Goal: Transaction & Acquisition: Purchase product/service

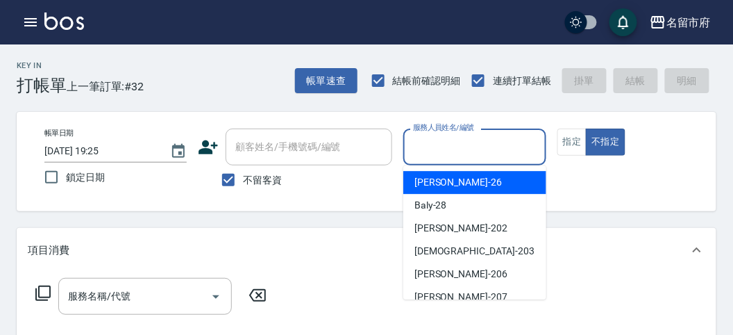
click at [422, 150] on input "服務人員姓名/編號" at bounding box center [474, 147] width 130 height 24
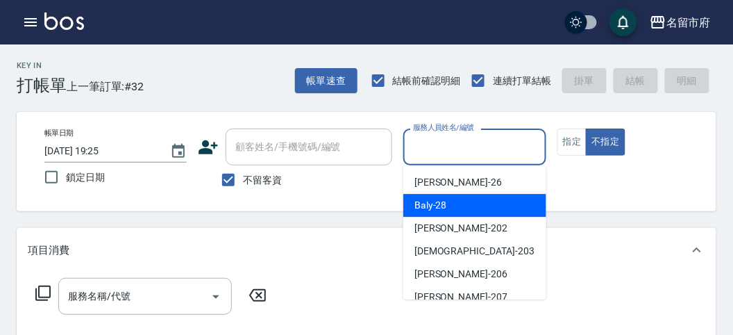
click at [437, 197] on div "Baly -28" at bounding box center [474, 205] width 143 height 23
type input "Baly-28"
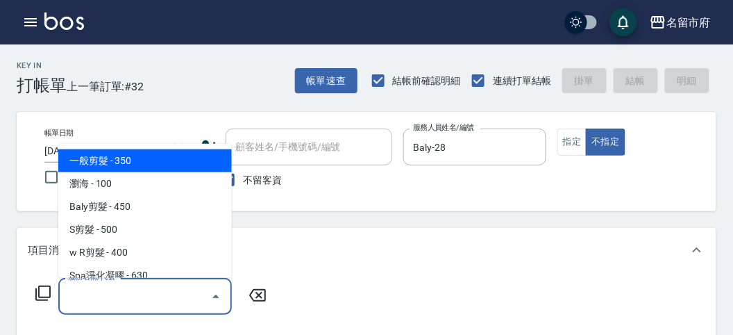
click at [112, 293] on input "服務名稱/代號" at bounding box center [135, 296] width 140 height 24
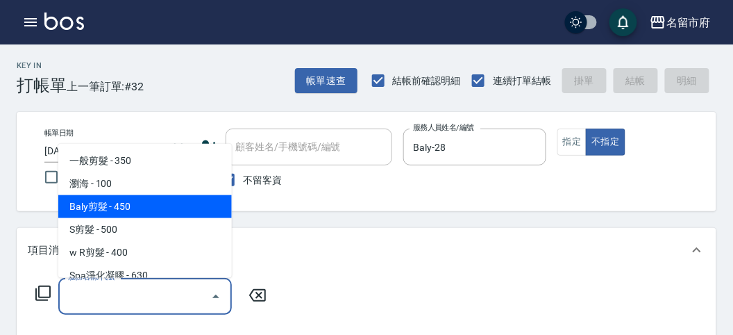
click at [136, 198] on span "Baly剪髮 - 450" at bounding box center [145, 206] width 174 height 23
type input "Baly剪髮(C004)"
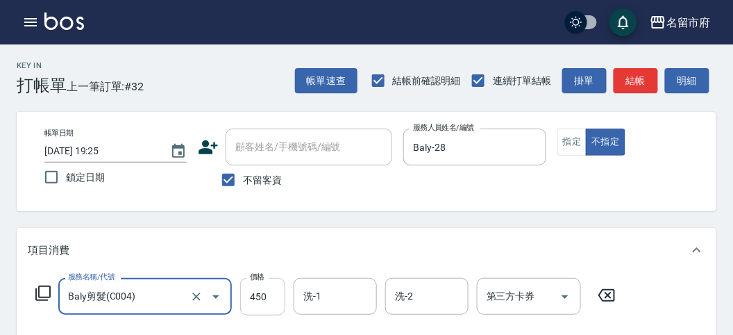
click at [262, 296] on input "450" at bounding box center [262, 296] width 45 height 37
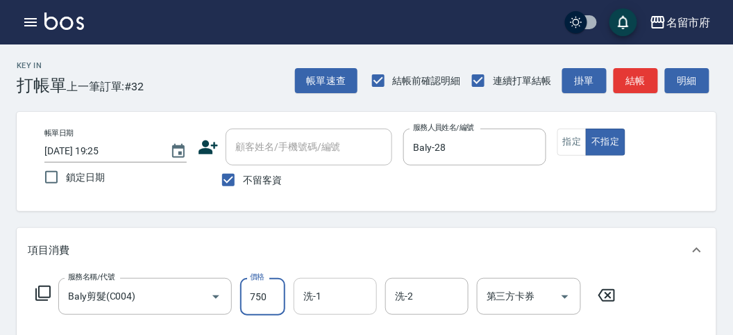
click at [345, 309] on div "洗-1" at bounding box center [335, 296] width 83 height 37
type input "750"
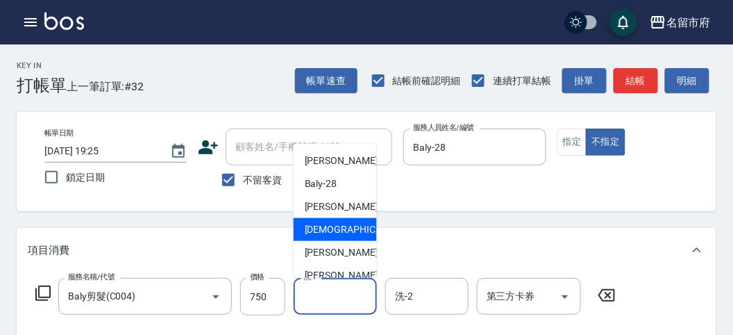
scroll to position [151, 0]
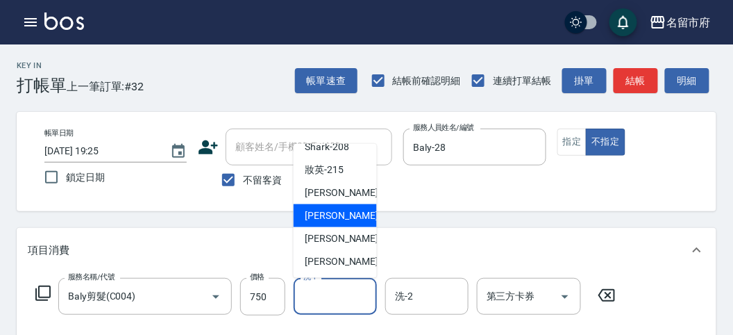
click at [349, 220] on span "Min Min -218" at bounding box center [351, 215] width 93 height 15
type input "Min Min-218"
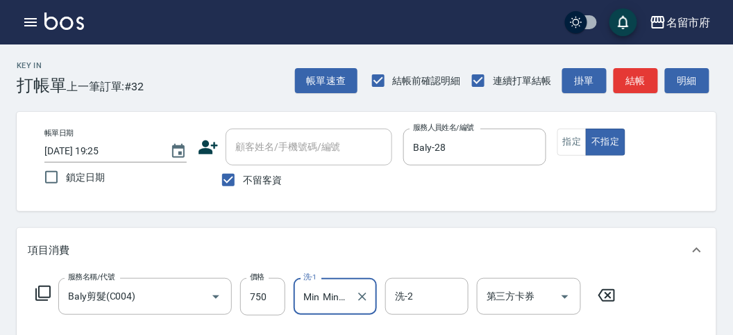
click at [43, 291] on icon at bounding box center [43, 293] width 17 height 17
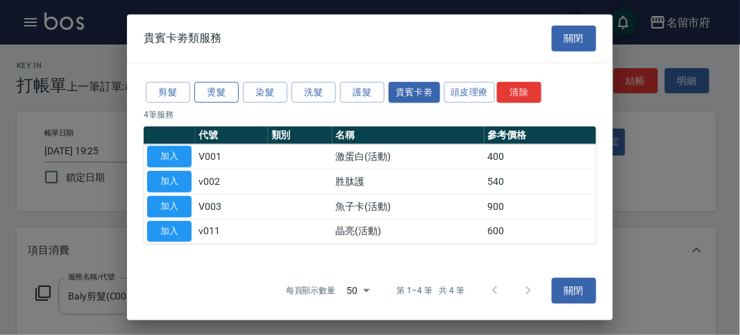
click at [221, 97] on button "燙髮" at bounding box center [216, 92] width 44 height 22
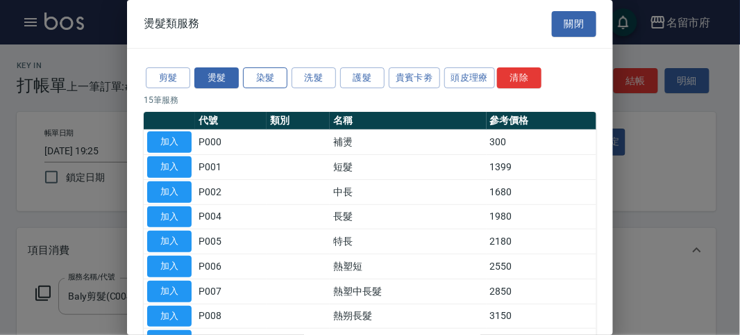
click at [273, 83] on button "染髮" at bounding box center [265, 78] width 44 height 22
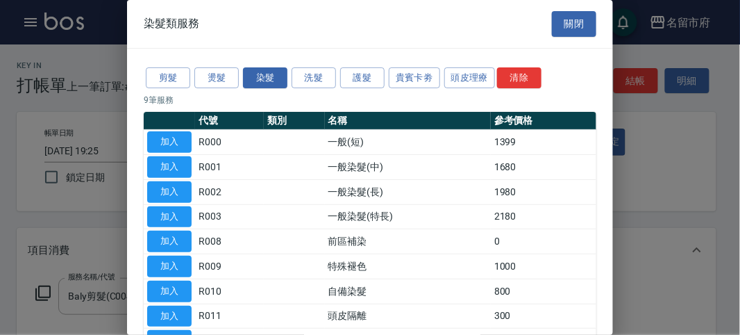
drag, startPoint x: 164, startPoint y: 137, endPoint x: 233, endPoint y: 267, distance: 147.8
click at [164, 140] on button "加入" at bounding box center [169, 142] width 44 height 22
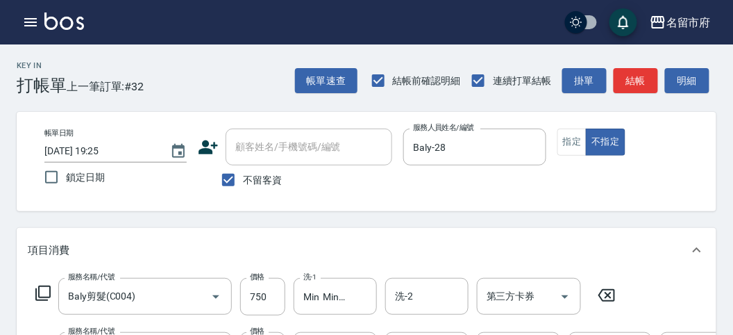
scroll to position [231, 0]
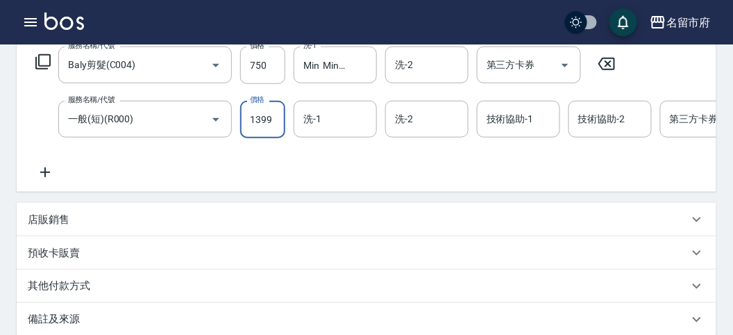
click at [266, 126] on input "1399" at bounding box center [262, 119] width 45 height 37
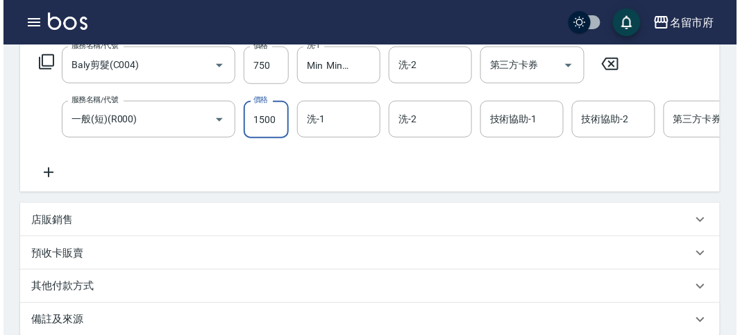
scroll to position [473, 0]
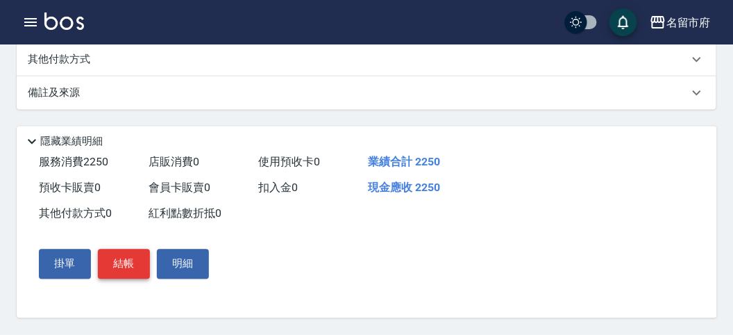
type input "1500"
drag, startPoint x: 121, startPoint y: 264, endPoint x: 130, endPoint y: 253, distance: 14.3
click at [121, 264] on button "結帳" at bounding box center [124, 263] width 52 height 29
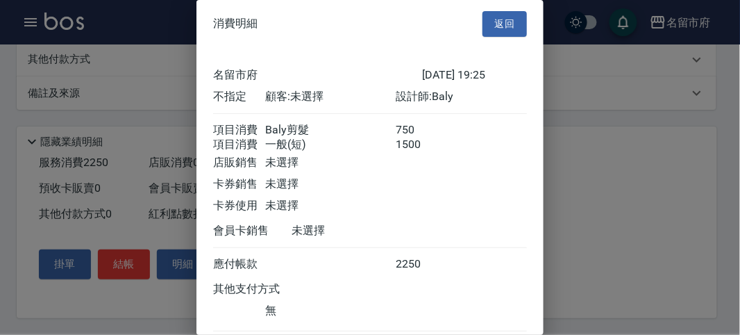
scroll to position [92, 0]
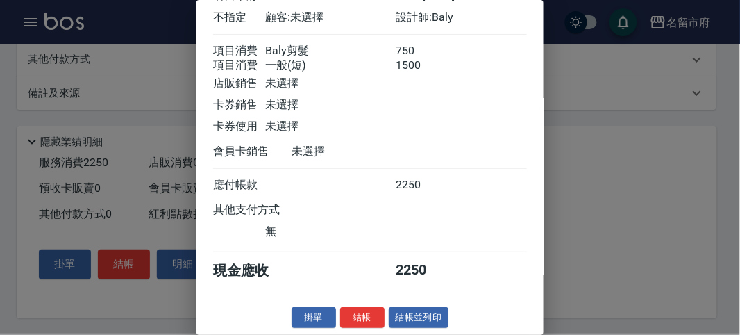
click at [349, 325] on button "結帳" at bounding box center [362, 318] width 44 height 22
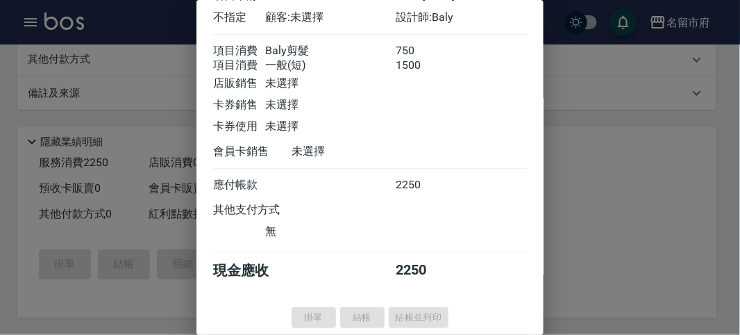
type input "[DATE] 20:21"
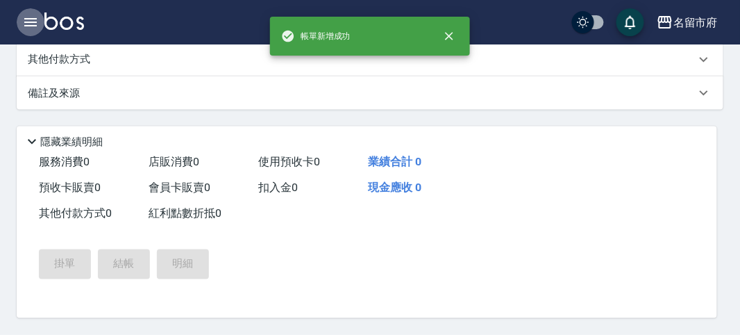
scroll to position [0, 0]
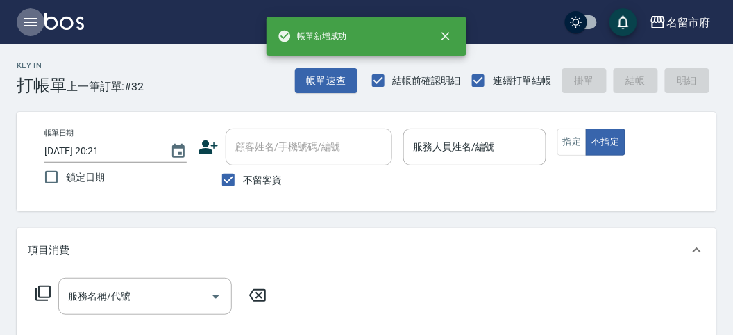
click at [30, 25] on icon "button" at bounding box center [30, 22] width 12 height 8
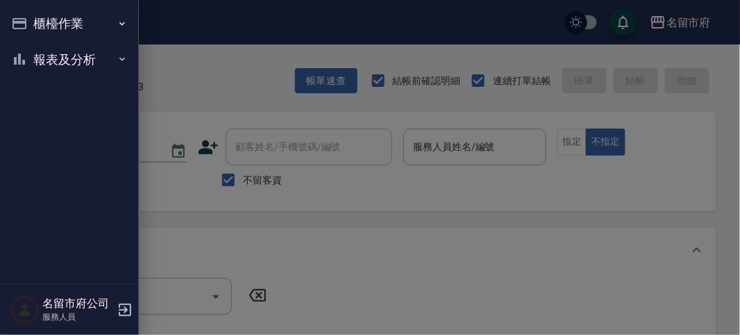
click at [54, 67] on button "報表及分析" at bounding box center [70, 60] width 128 height 36
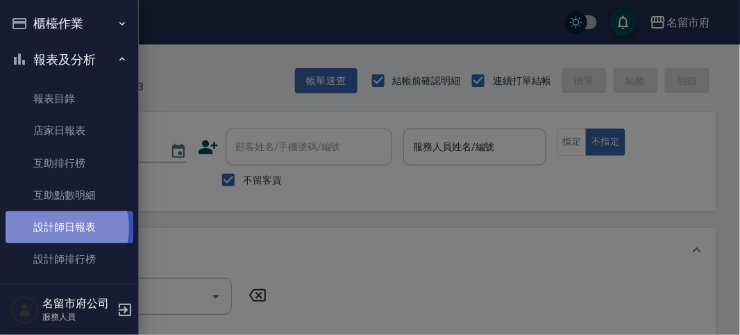
click at [53, 228] on link "設計師日報表" at bounding box center [70, 227] width 128 height 32
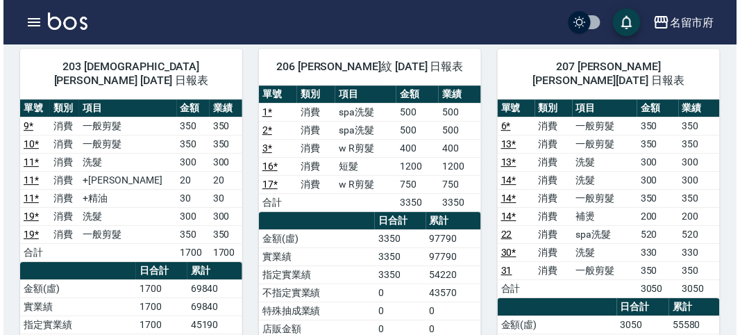
scroll to position [462, 0]
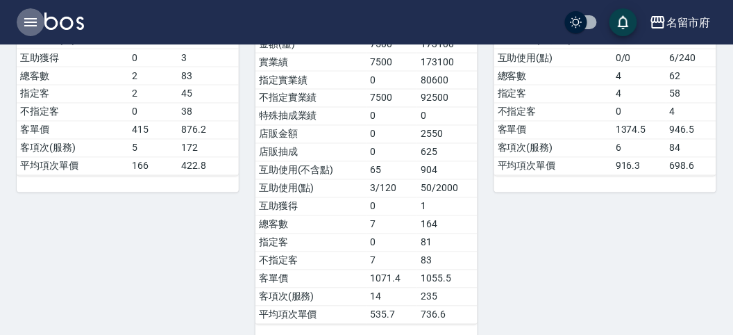
click at [19, 14] on button "button" at bounding box center [31, 22] width 28 height 28
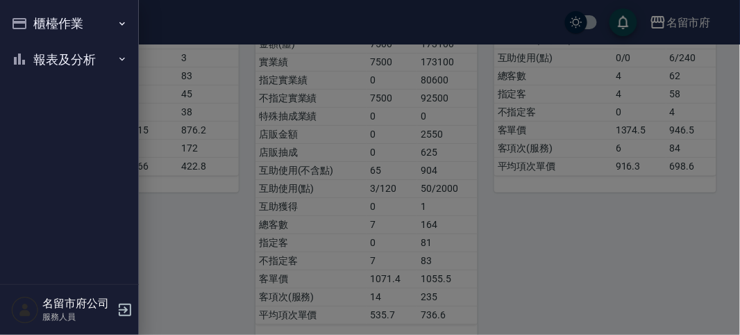
click at [21, 16] on button "櫃檯作業" at bounding box center [70, 24] width 128 height 36
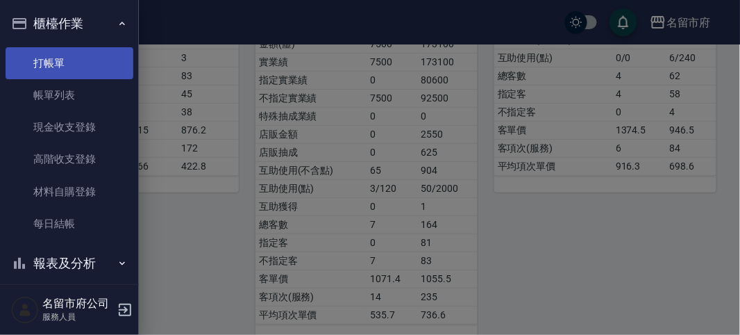
click at [74, 71] on link "打帳單" at bounding box center [70, 63] width 128 height 32
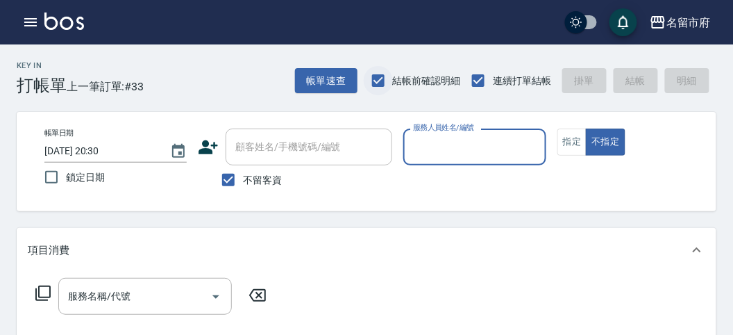
click at [373, 79] on input "結帳前確認明細" at bounding box center [378, 80] width 29 height 29
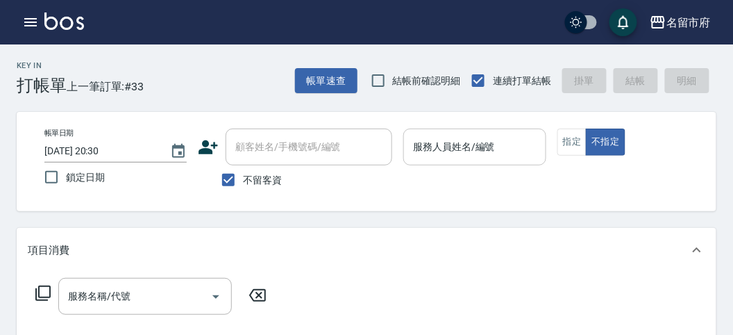
click at [469, 146] on input "服務人員姓名/編號" at bounding box center [474, 147] width 130 height 24
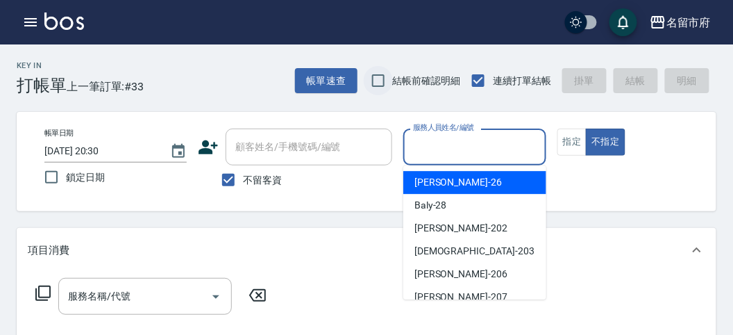
click at [383, 83] on input "結帳前確認明細" at bounding box center [378, 80] width 29 height 29
checkbox input "true"
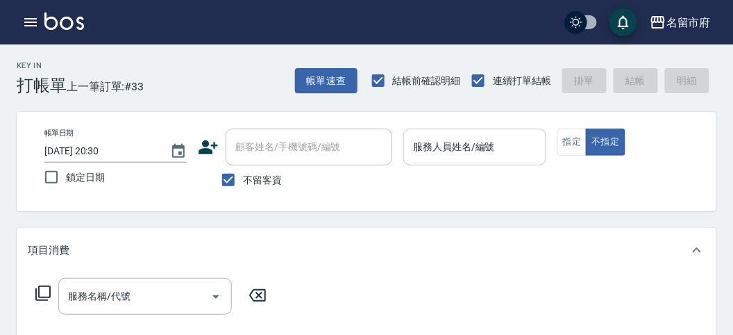
click at [469, 151] on input "服務人員姓名/編號" at bounding box center [474, 147] width 130 height 24
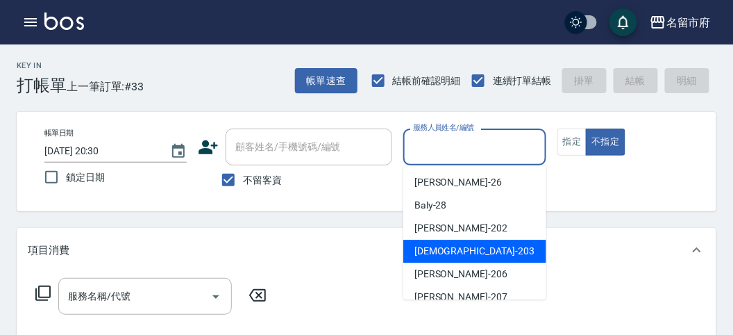
click at [446, 244] on span "聖德 -203" at bounding box center [474, 251] width 120 height 15
type input "聖德-203"
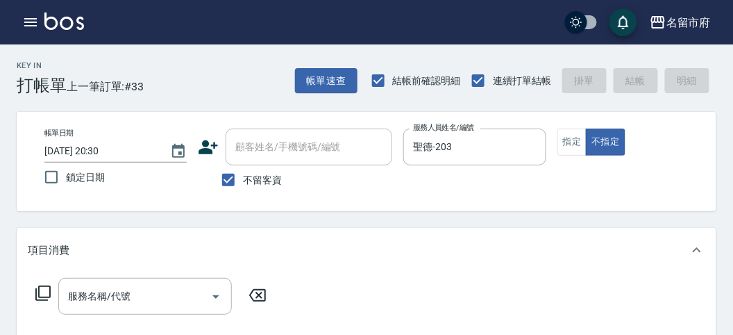
click at [44, 289] on icon at bounding box center [43, 293] width 17 height 17
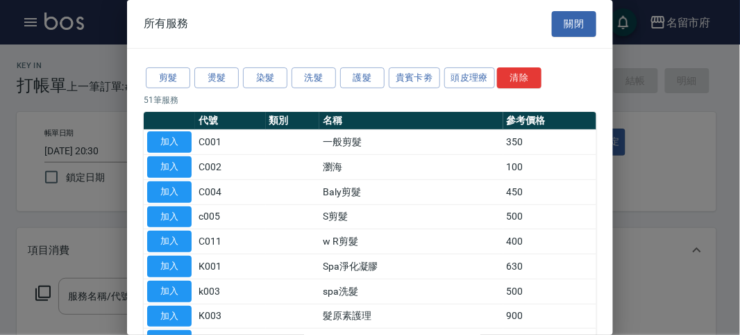
drag, startPoint x: 324, startPoint y: 84, endPoint x: 298, endPoint y: 92, distance: 27.0
click at [323, 84] on button "洗髮" at bounding box center [313, 78] width 44 height 22
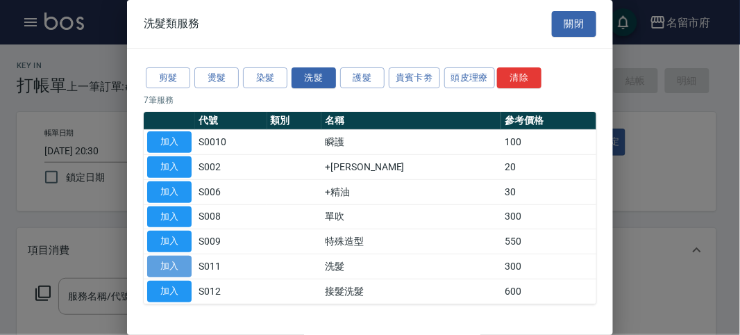
click at [174, 260] on button "加入" at bounding box center [169, 266] width 44 height 22
type input "洗髮(S011)"
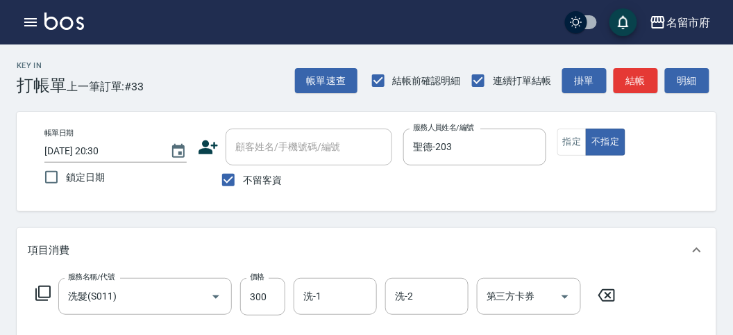
click at [39, 296] on icon at bounding box center [42, 292] width 15 height 15
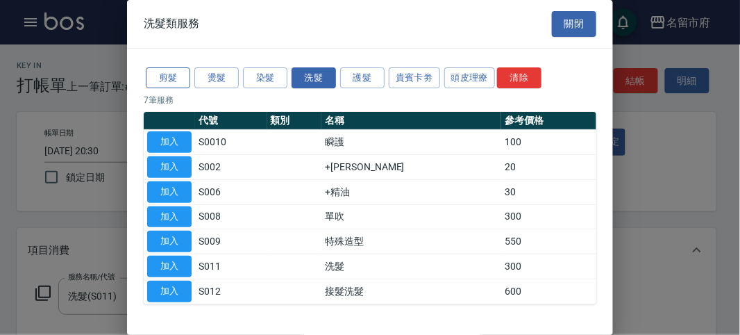
click at [153, 69] on button "剪髮" at bounding box center [168, 78] width 44 height 22
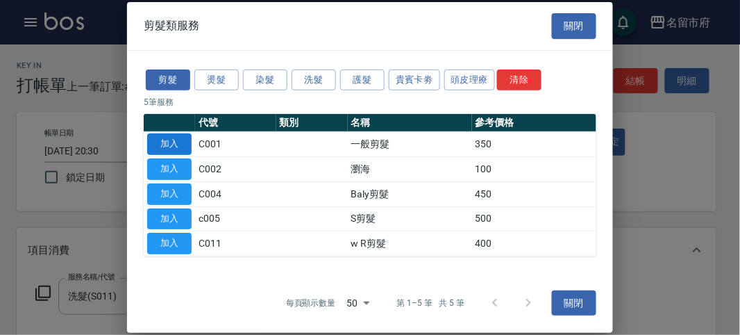
click at [176, 151] on button "加入" at bounding box center [169, 144] width 44 height 22
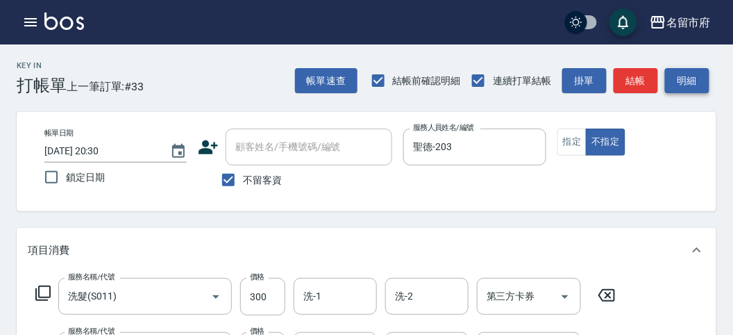
drag, startPoint x: 694, startPoint y: 90, endPoint x: 573, endPoint y: 144, distance: 133.3
click at [693, 89] on button "明細" at bounding box center [687, 81] width 44 height 26
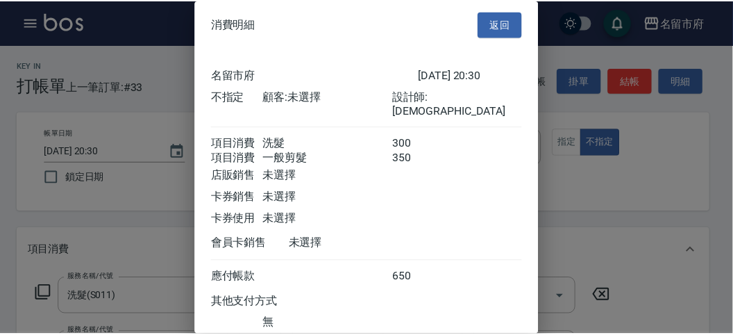
scroll to position [92, 0]
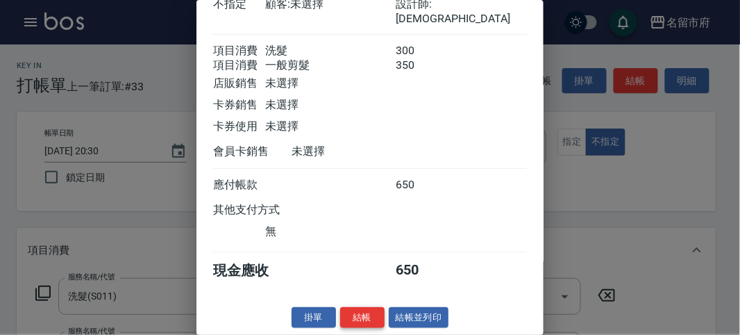
click at [366, 316] on button "結帳" at bounding box center [362, 318] width 44 height 22
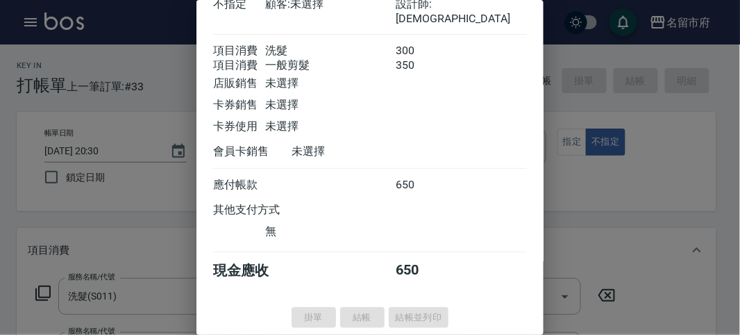
type input "[DATE] 20:31"
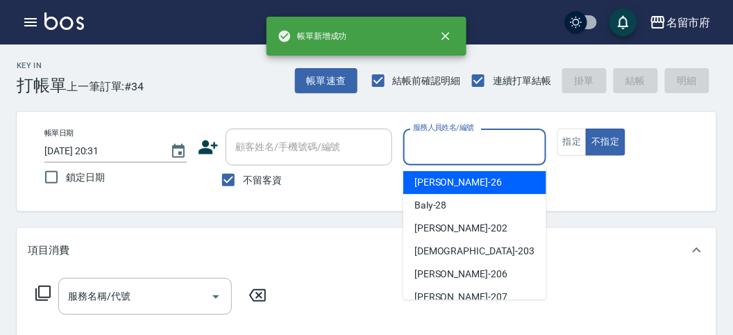
click at [444, 158] on input "服務人員姓名/編號" at bounding box center [474, 147] width 130 height 24
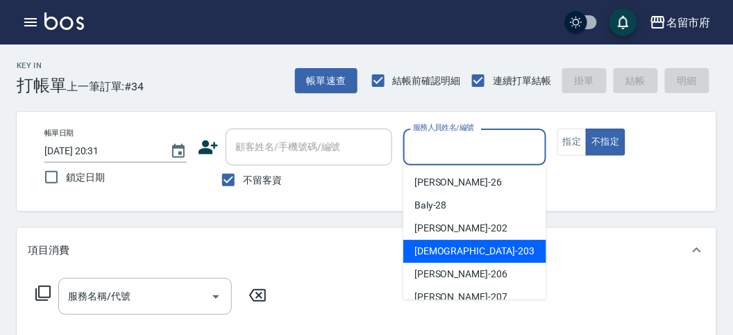
click at [409, 242] on div "聖德 -203" at bounding box center [474, 250] width 143 height 23
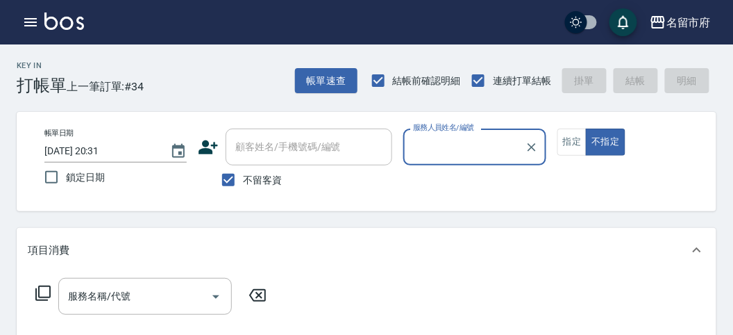
type input "聖德-203"
click at [42, 290] on icon at bounding box center [43, 293] width 17 height 17
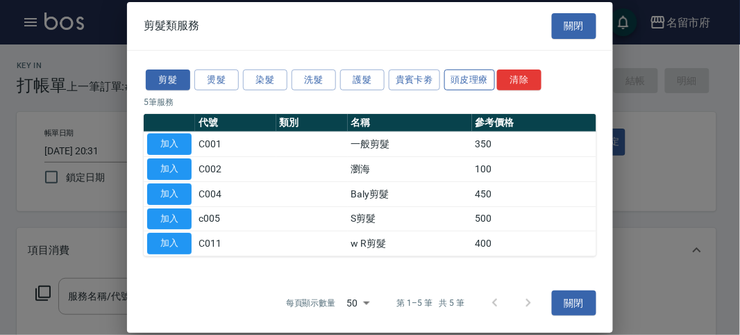
click at [457, 71] on button "頭皮理療" at bounding box center [469, 80] width 51 height 22
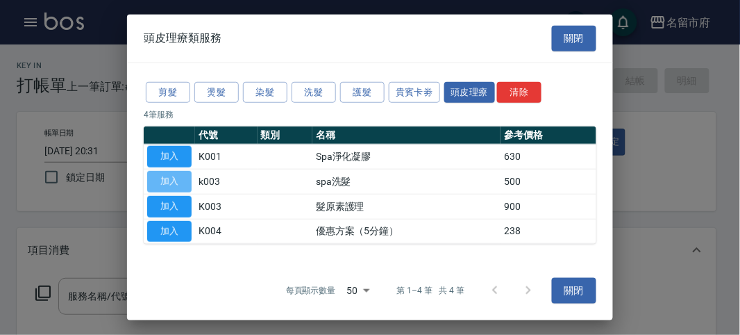
drag, startPoint x: 186, startPoint y: 174, endPoint x: 157, endPoint y: 205, distance: 43.2
click at [186, 183] on button "加入" at bounding box center [169, 182] width 44 height 22
type input "spa洗髮(k003)"
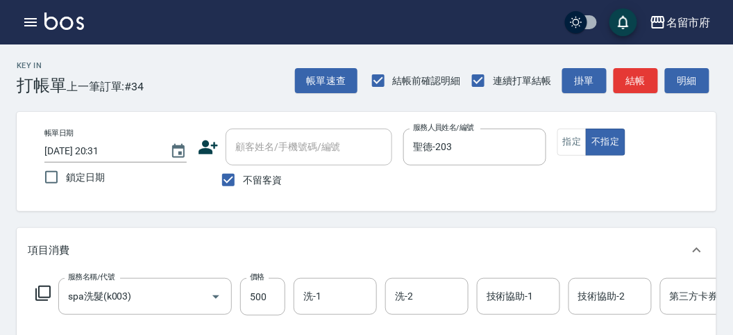
click at [44, 296] on icon at bounding box center [42, 292] width 15 height 15
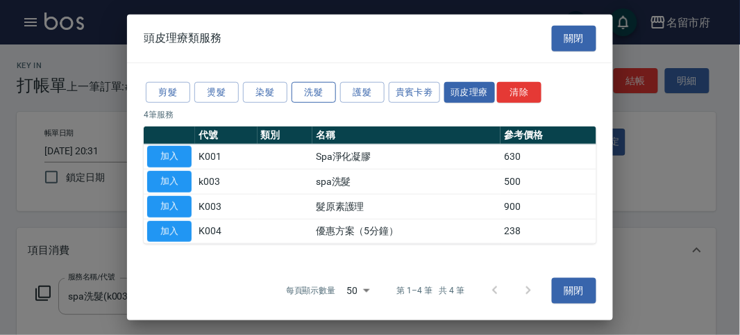
click at [305, 94] on button "洗髮" at bounding box center [313, 92] width 44 height 22
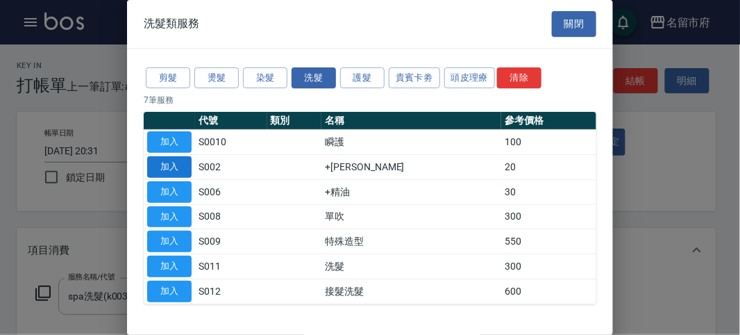
click at [180, 173] on button "加入" at bounding box center [169, 167] width 44 height 22
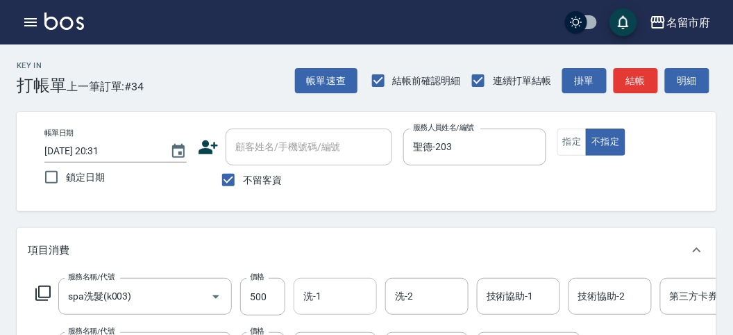
click at [319, 289] on input "洗-1" at bounding box center [335, 296] width 71 height 24
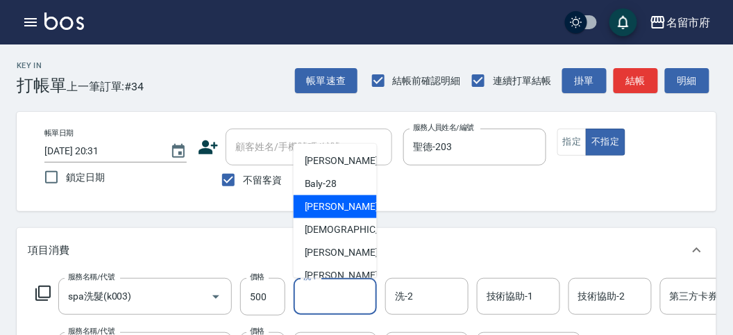
scroll to position [151, 0]
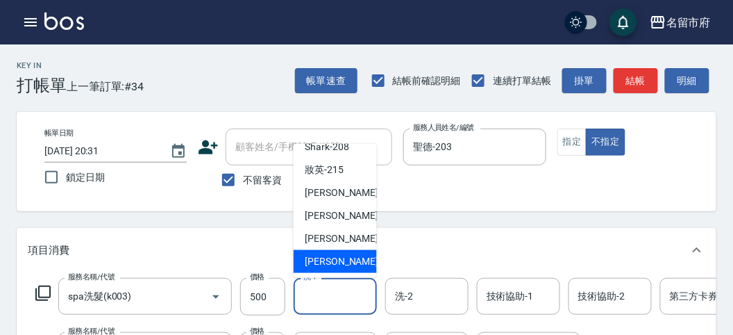
click at [335, 261] on span "[PERSON_NAME] -222" at bounding box center [351, 261] width 93 height 15
type input "[PERSON_NAME]-222"
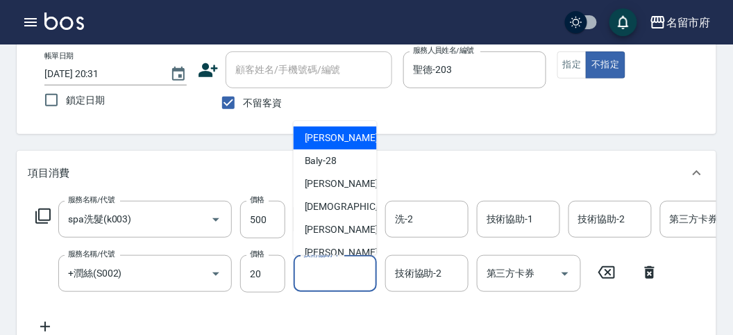
click at [335, 262] on input "技術協助-1" at bounding box center [335, 273] width 71 height 24
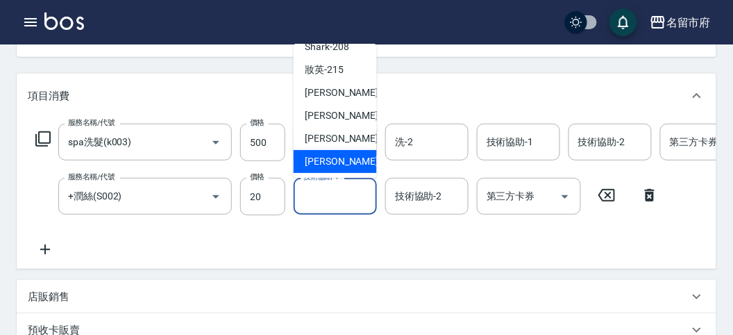
drag, startPoint x: 335, startPoint y: 151, endPoint x: 451, endPoint y: 155, distance: 116.0
click at [335, 150] on div "[PERSON_NAME] -222" at bounding box center [335, 161] width 83 height 23
type input "[PERSON_NAME]-222"
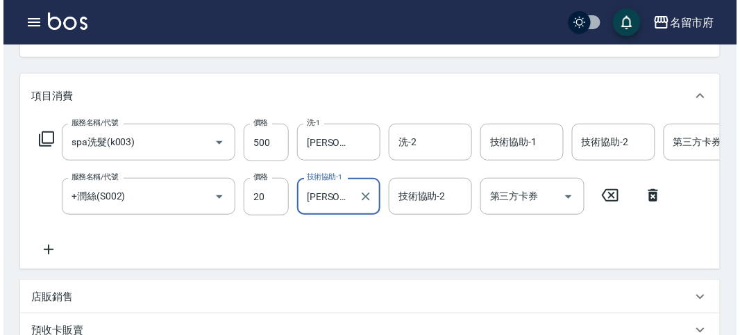
scroll to position [0, 0]
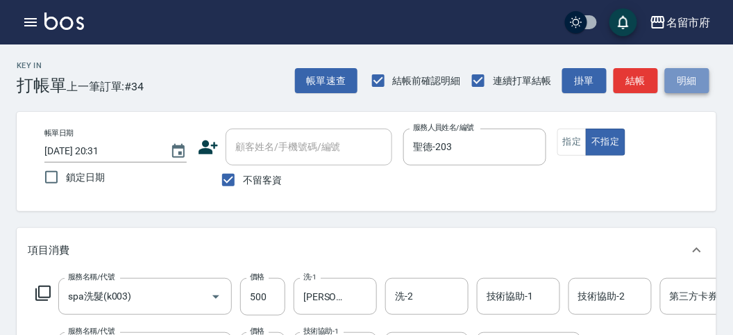
click at [684, 90] on button "明細" at bounding box center [687, 81] width 44 height 26
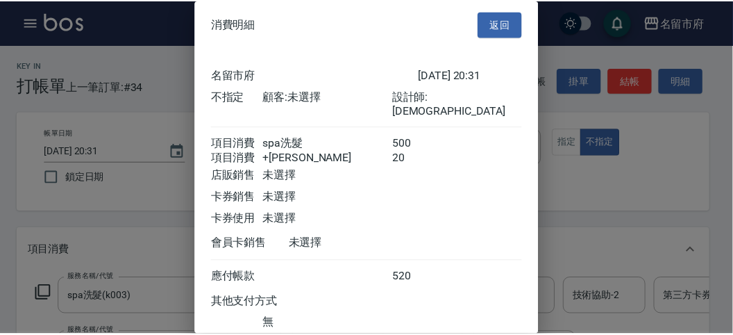
scroll to position [92, 0]
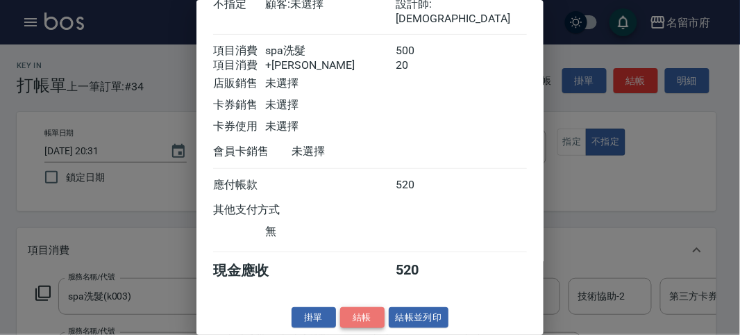
click at [366, 314] on button "結帳" at bounding box center [362, 318] width 44 height 22
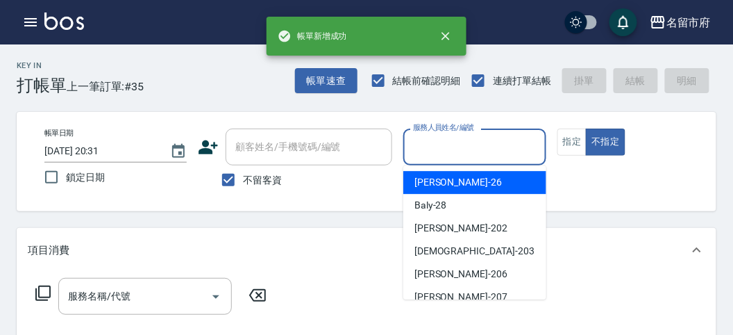
click at [463, 148] on input "服務人員姓名/編號" at bounding box center [474, 147] width 130 height 24
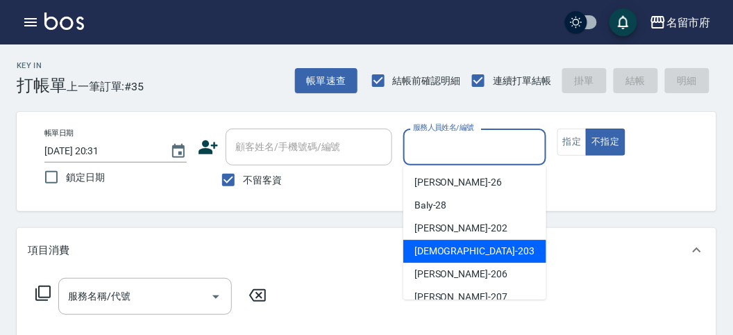
click at [448, 245] on span "聖德 -203" at bounding box center [474, 251] width 120 height 15
type input "聖德-203"
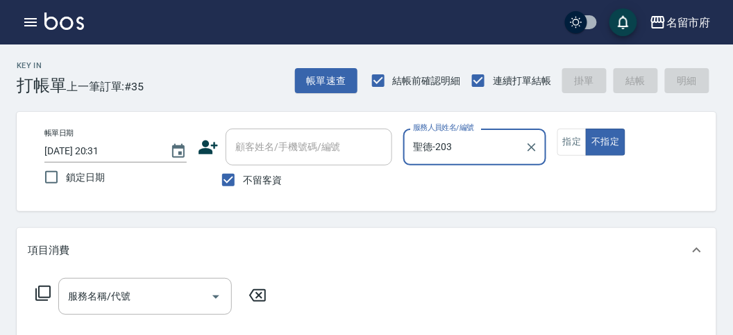
click at [43, 290] on icon at bounding box center [43, 293] width 17 height 17
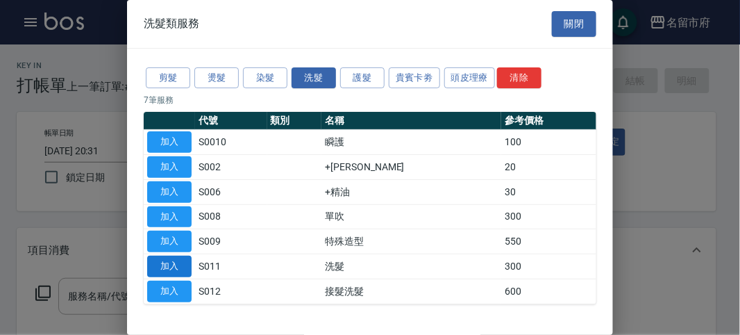
click at [175, 257] on button "加入" at bounding box center [169, 266] width 44 height 22
type input "洗髮(S011)"
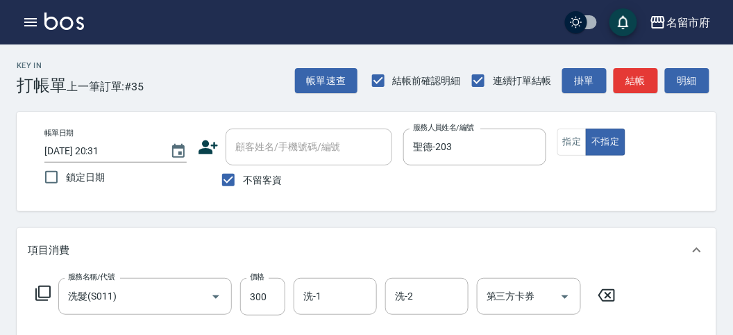
drag, startPoint x: 26, startPoint y: 294, endPoint x: 33, endPoint y: 294, distance: 7.6
click at [31, 294] on div "服務名稱/代號 洗髮(S011) 服務名稱/代號 價格 300 價格 洗-1 洗-1 洗-2 洗-2 第三方卡券 第三方卡券" at bounding box center [367, 320] width 700 height 96
click at [35, 294] on icon at bounding box center [43, 293] width 17 height 17
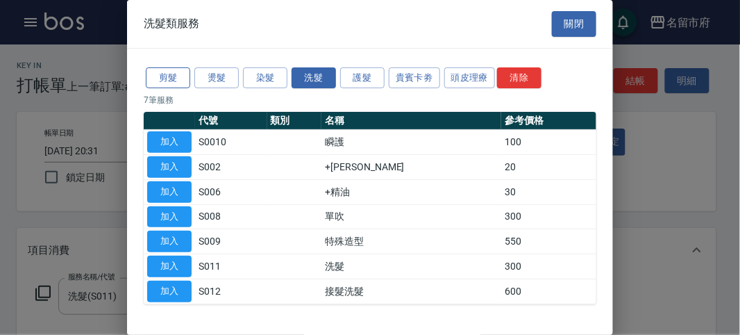
click at [180, 78] on button "剪髮" at bounding box center [168, 78] width 44 height 22
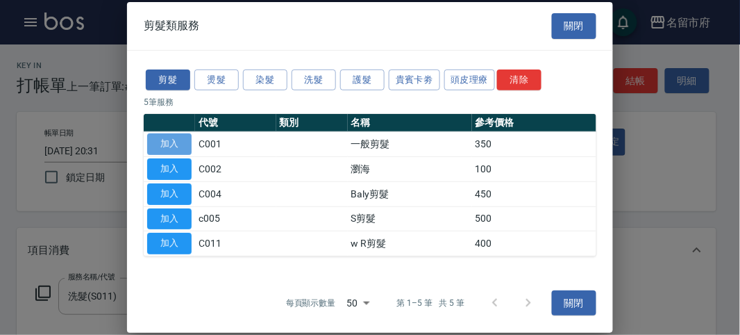
click at [178, 140] on button "加入" at bounding box center [169, 144] width 44 height 22
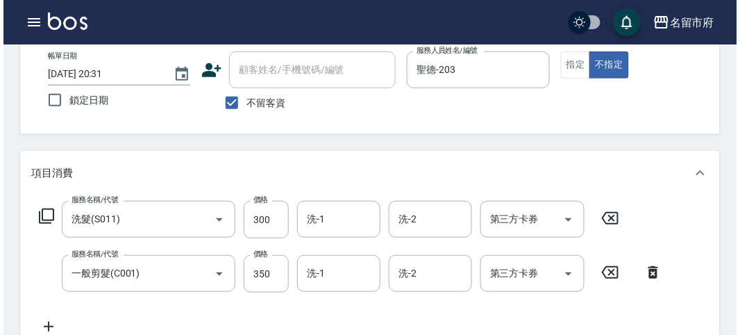
scroll to position [0, 0]
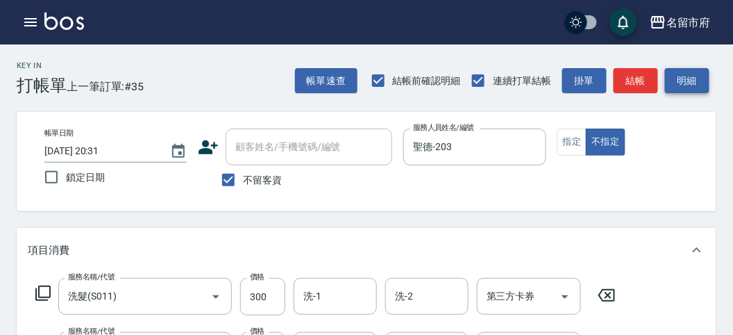
click at [673, 75] on button "明細" at bounding box center [687, 81] width 44 height 26
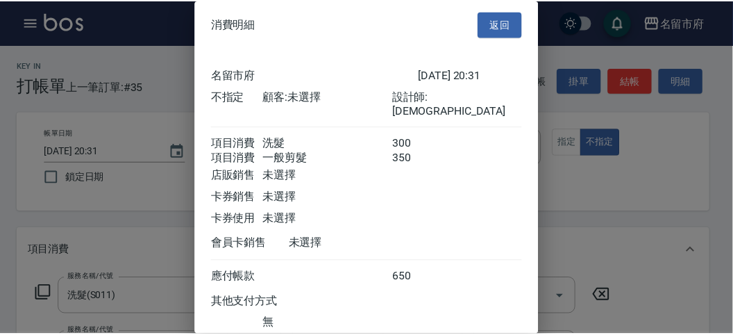
scroll to position [92, 0]
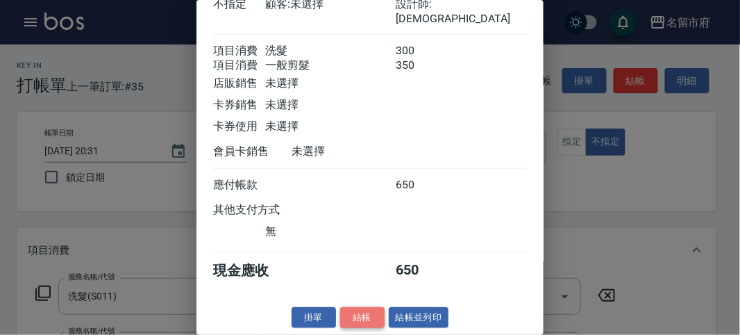
click at [373, 312] on button "結帳" at bounding box center [362, 318] width 44 height 22
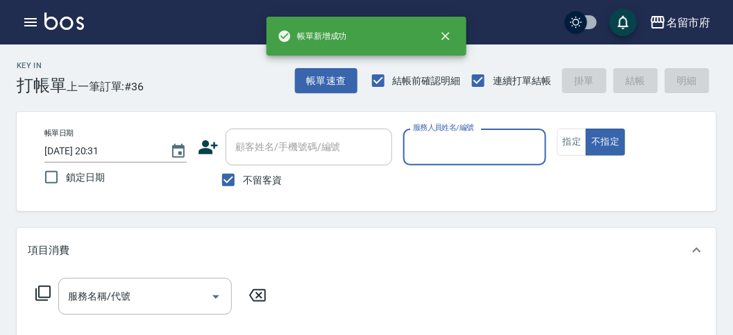
click at [463, 162] on div "服務人員姓名/編號" at bounding box center [474, 146] width 142 height 37
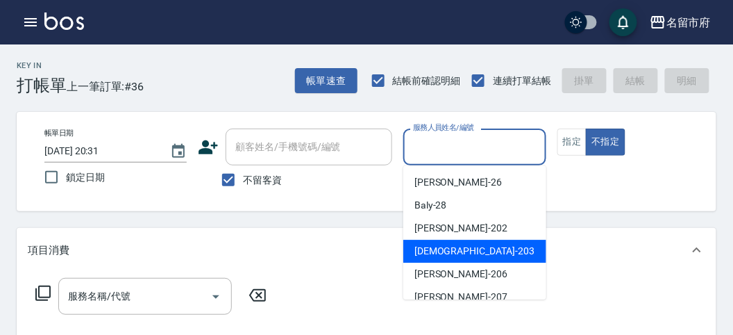
click at [439, 248] on span "聖德 -203" at bounding box center [474, 251] width 120 height 15
type input "聖德-203"
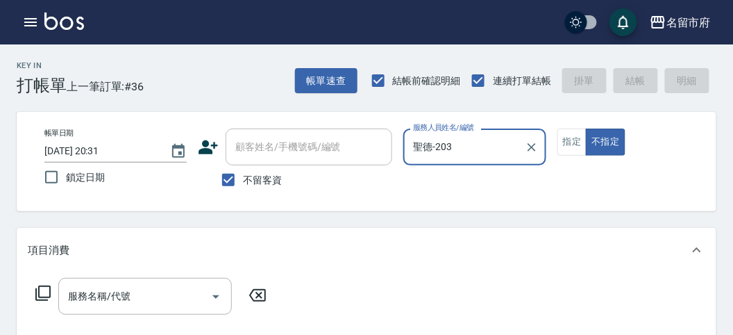
click at [49, 288] on icon at bounding box center [43, 293] width 17 height 17
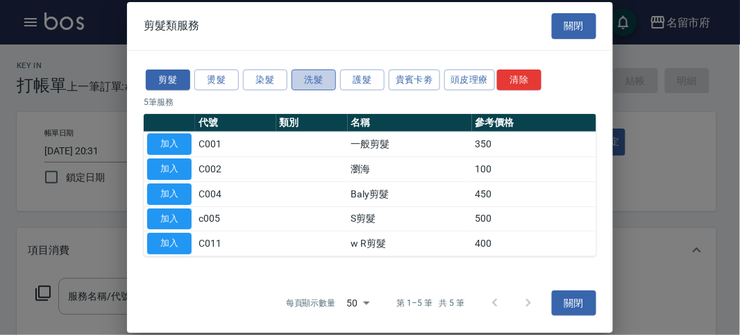
click at [313, 71] on button "洗髮" at bounding box center [313, 80] width 44 height 22
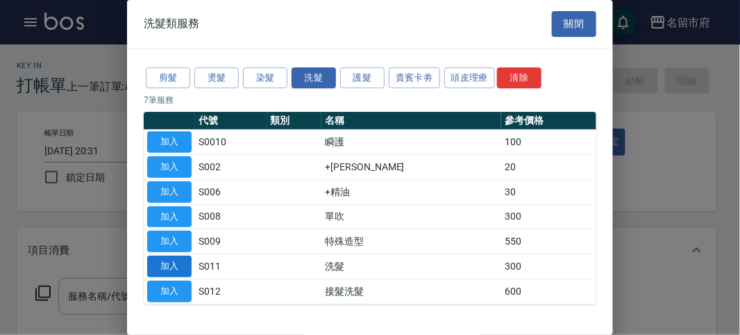
click at [167, 269] on button "加入" at bounding box center [169, 266] width 44 height 22
type input "洗髮(S011)"
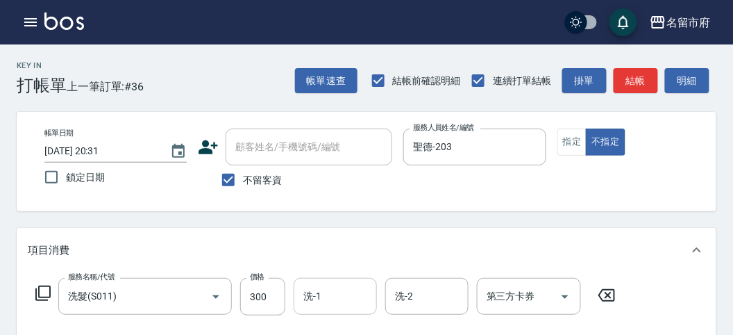
click at [356, 297] on input "洗-1" at bounding box center [335, 296] width 71 height 24
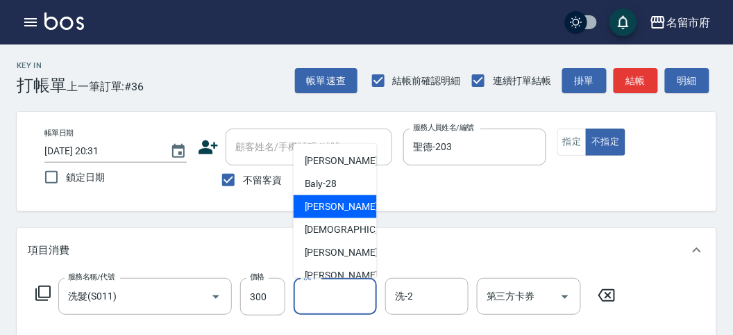
scroll to position [151, 0]
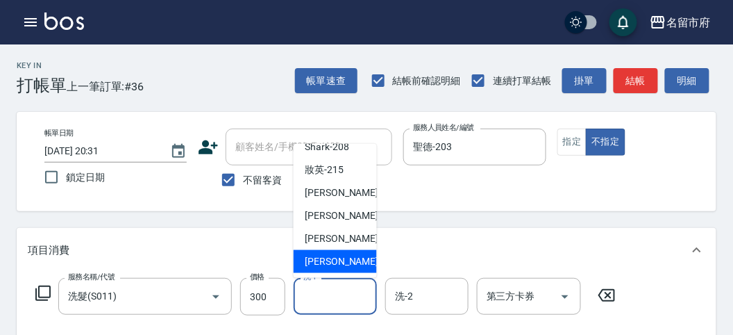
click at [333, 257] on span "[PERSON_NAME] -222" at bounding box center [351, 261] width 93 height 15
type input "[PERSON_NAME]-222"
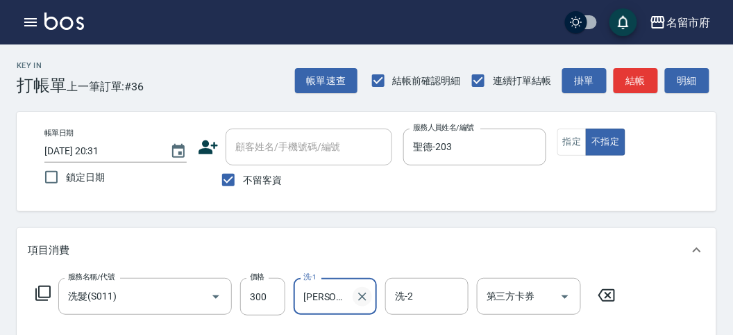
click at [365, 292] on icon "Clear" at bounding box center [362, 296] width 8 height 8
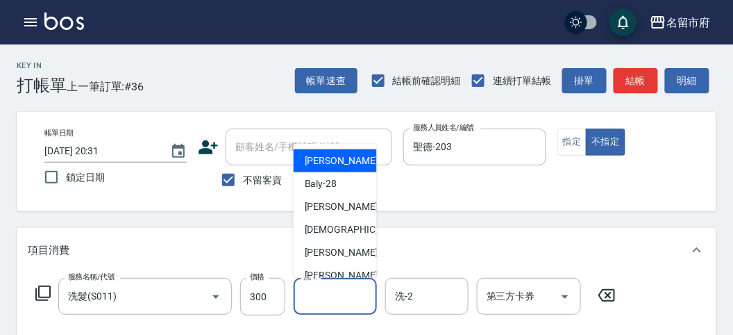
click at [328, 294] on input "洗-1" at bounding box center [335, 296] width 71 height 24
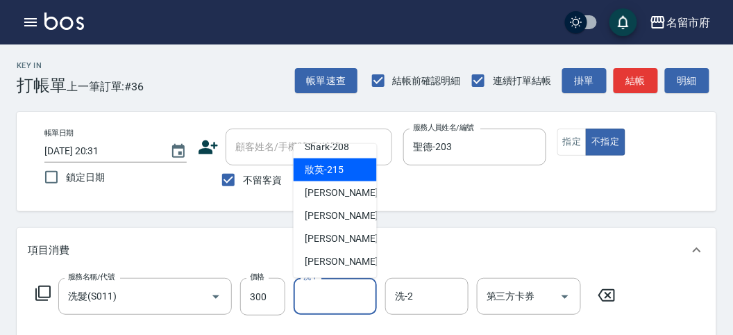
click at [330, 169] on span "妝英 -215" at bounding box center [324, 169] width 39 height 15
type input "妝英-215"
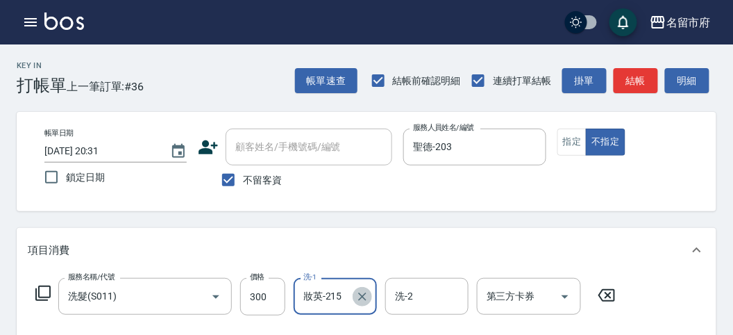
click at [359, 292] on icon "Clear" at bounding box center [362, 296] width 14 height 14
click at [690, 85] on button "明細" at bounding box center [687, 81] width 44 height 26
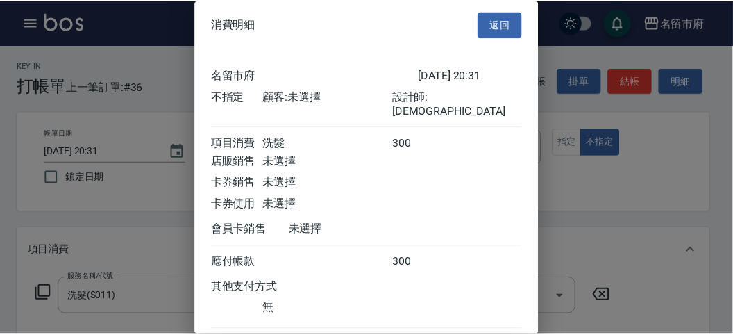
scroll to position [77, 0]
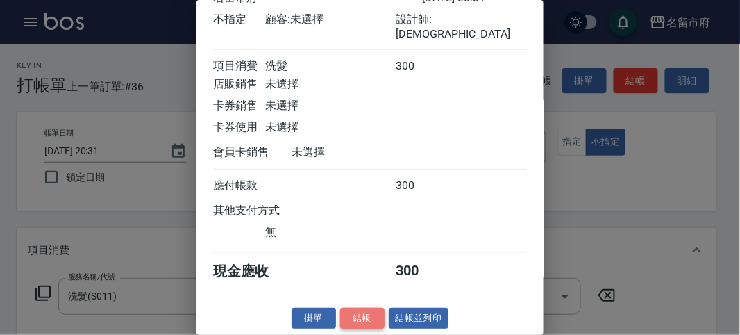
click at [368, 321] on button "結帳" at bounding box center [362, 318] width 44 height 22
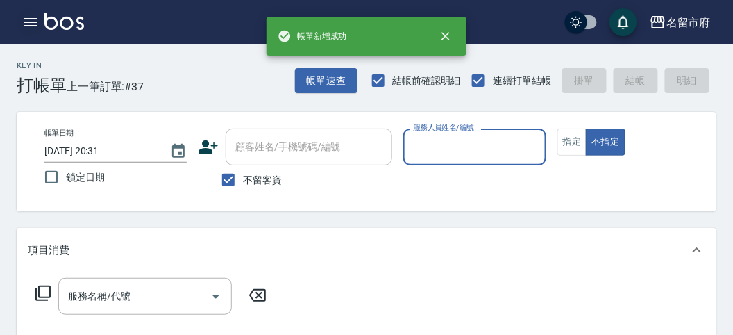
click at [34, 24] on icon "button" at bounding box center [30, 22] width 17 height 17
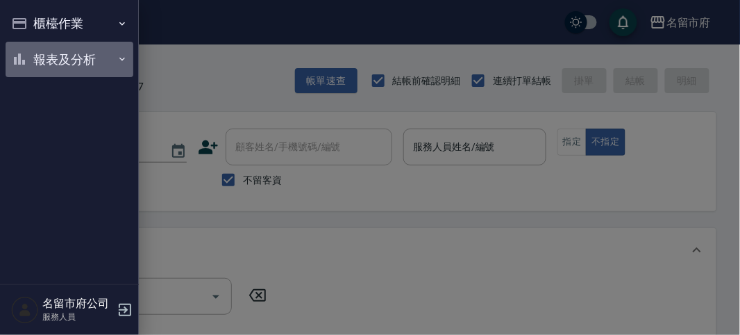
click at [40, 51] on button "報表及分析" at bounding box center [70, 60] width 128 height 36
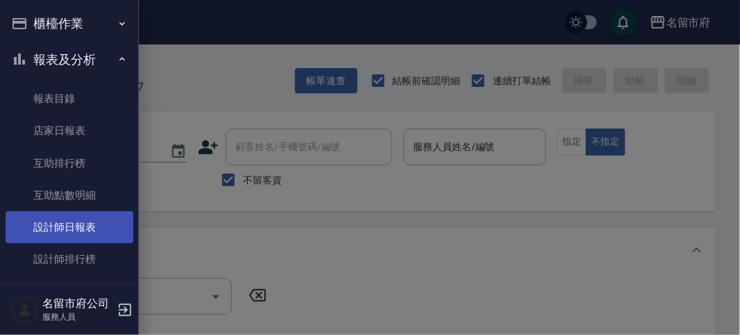
click at [77, 230] on link "設計師日報表" at bounding box center [70, 227] width 128 height 32
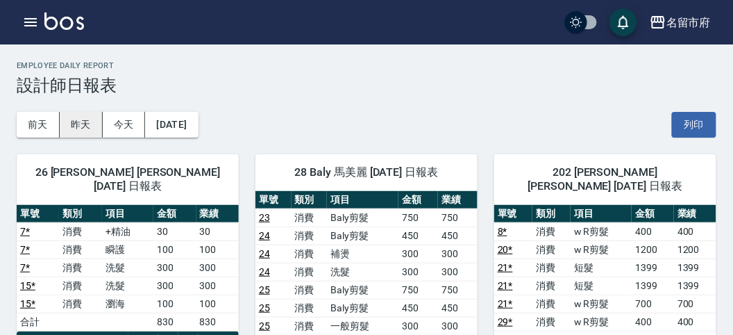
click at [83, 121] on button "昨天" at bounding box center [81, 125] width 43 height 26
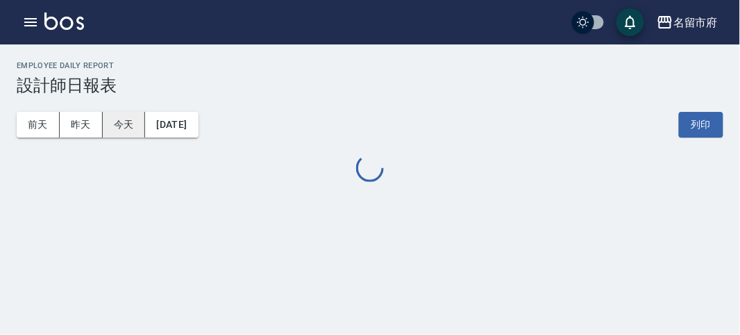
click at [123, 124] on button "今天" at bounding box center [124, 125] width 43 height 26
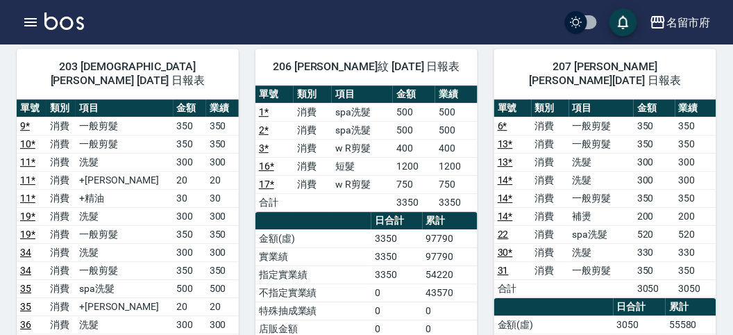
scroll to position [848, 0]
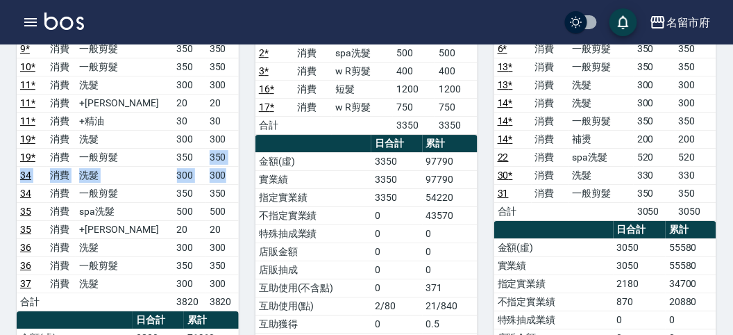
drag, startPoint x: 201, startPoint y: 124, endPoint x: 221, endPoint y: 144, distance: 27.5
click at [221, 144] on tbody "9 * 消費 一般剪髮 350 350 10 * 消費 一般剪髮 350 350 11 * 消費 洗髮 300 300 11 * 消費 +潤絲 20 20 1…" at bounding box center [128, 175] width 222 height 271
click at [221, 166] on td "300" at bounding box center [222, 175] width 33 height 18
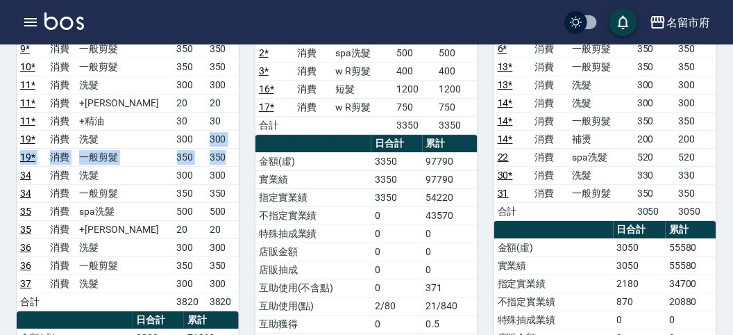
drag, startPoint x: 194, startPoint y: 112, endPoint x: 223, endPoint y: 130, distance: 33.7
click at [223, 130] on tbody "9 * 消費 一般剪髮 350 350 10 * 消費 一般剪髮 350 350 11 * 消費 洗髮 300 300 11 * 消費 +潤絲 20 20 1…" at bounding box center [128, 175] width 222 height 271
click at [24, 14] on icon "button" at bounding box center [30, 22] width 17 height 17
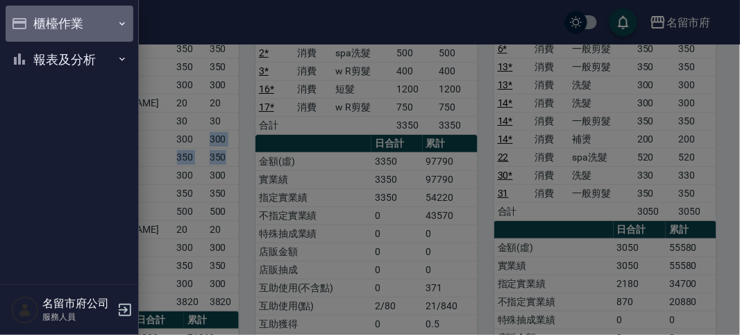
click at [29, 22] on button "櫃檯作業" at bounding box center [70, 24] width 128 height 36
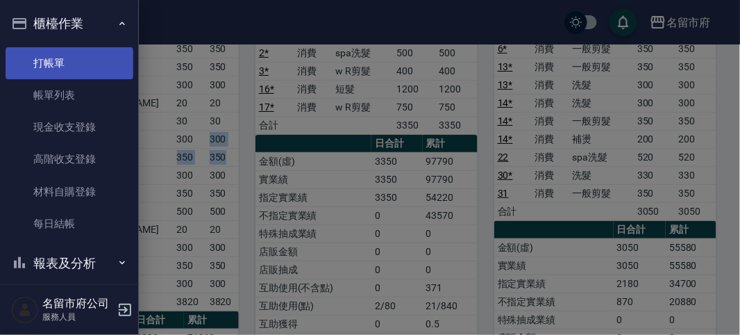
click at [54, 49] on link "打帳單" at bounding box center [70, 63] width 128 height 32
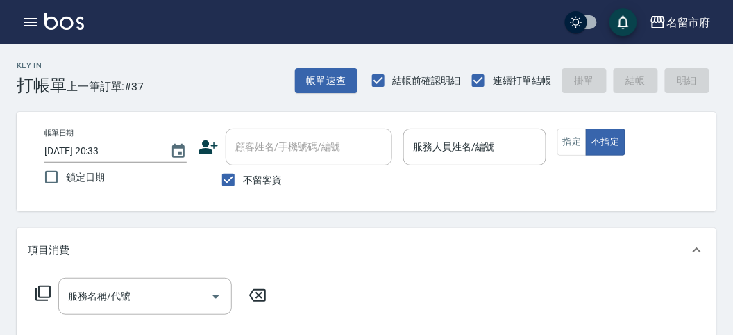
drag, startPoint x: 199, startPoint y: 77, endPoint x: 205, endPoint y: 73, distance: 7.5
click at [205, 73] on div "Key In 打帳單 上一筆訂單:#37 帳單速查 結帳前確認明細 連續打單結帳 掛單 結帳 明細" at bounding box center [358, 69] width 716 height 51
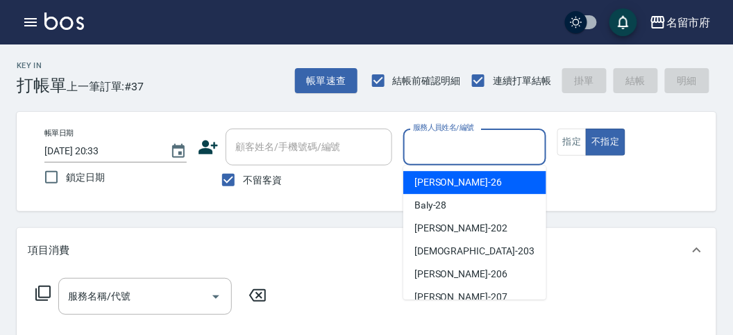
click at [465, 144] on input "服務人員姓名/編號" at bounding box center [474, 147] width 130 height 24
click at [494, 185] on div "[PERSON_NAME] -26" at bounding box center [474, 182] width 143 height 23
type input "[PERSON_NAME]-26"
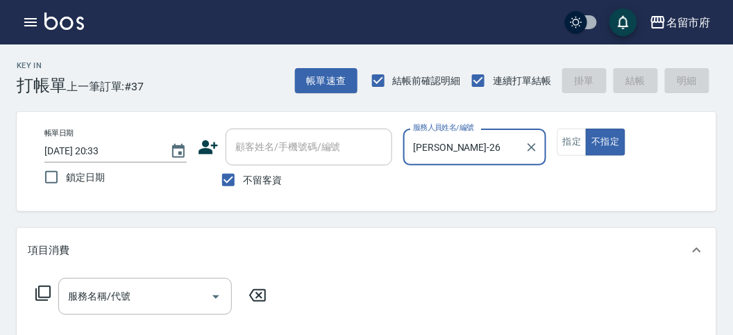
click at [46, 287] on icon at bounding box center [43, 293] width 17 height 17
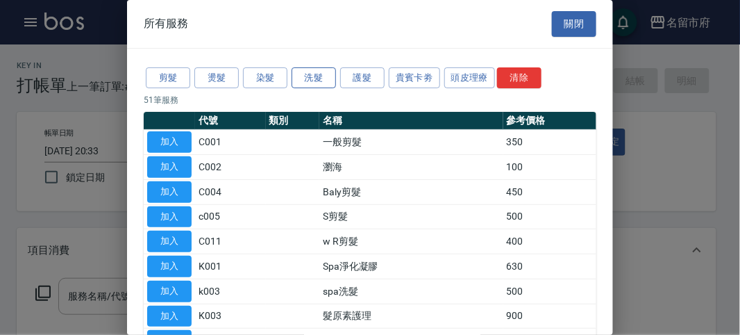
click at [311, 74] on button "洗髮" at bounding box center [313, 78] width 44 height 22
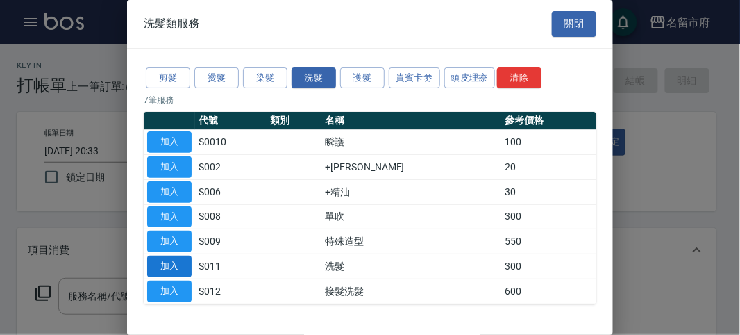
click at [174, 261] on button "加入" at bounding box center [169, 266] width 44 height 22
type input "洗髮(S011)"
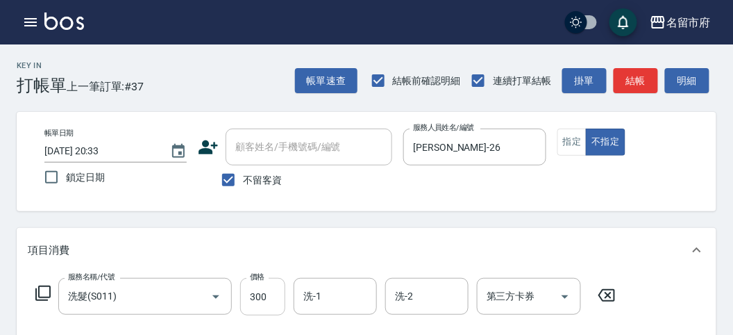
click at [262, 290] on input "300" at bounding box center [262, 296] width 45 height 37
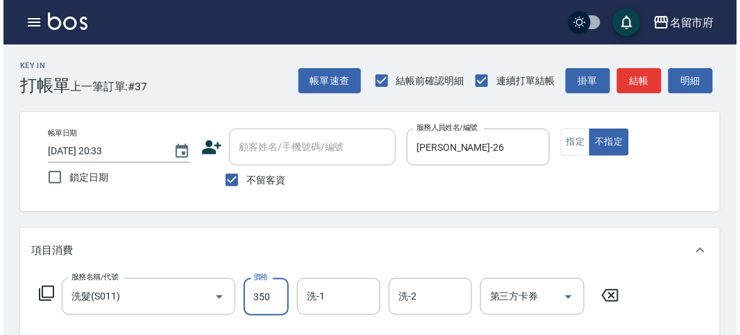
scroll to position [406, 0]
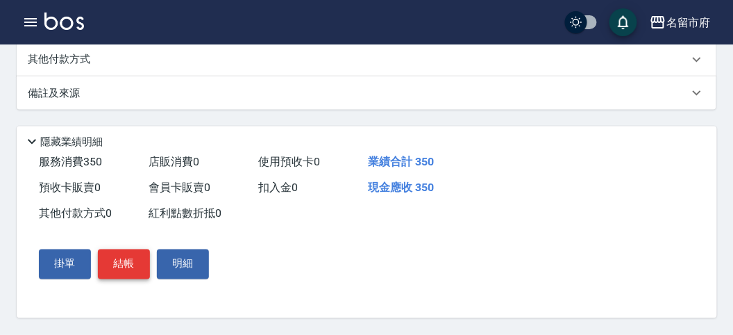
type input "350"
click at [130, 253] on button "結帳" at bounding box center [124, 263] width 52 height 29
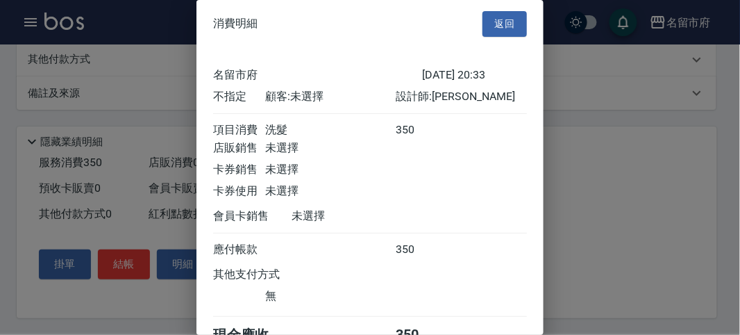
scroll to position [77, 0]
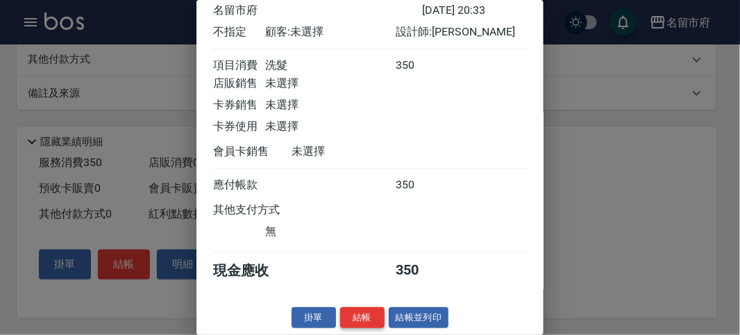
click at [363, 309] on button "結帳" at bounding box center [362, 318] width 44 height 22
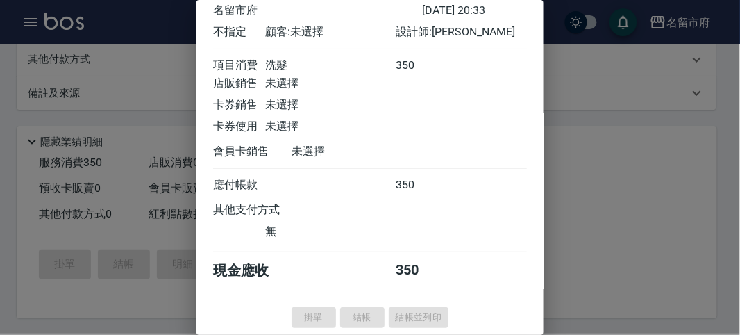
click at [626, 134] on div at bounding box center [370, 167] width 740 height 335
type input "[DATE] 20:34"
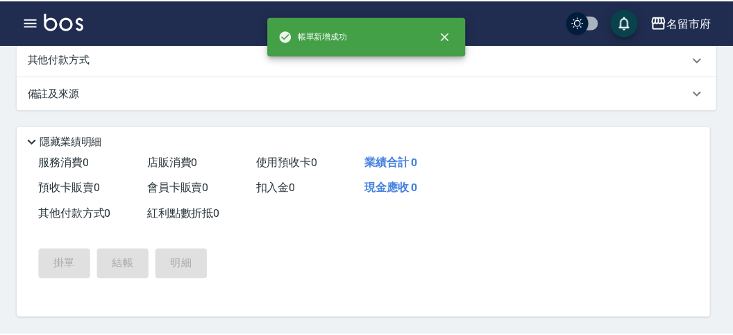
scroll to position [0, 0]
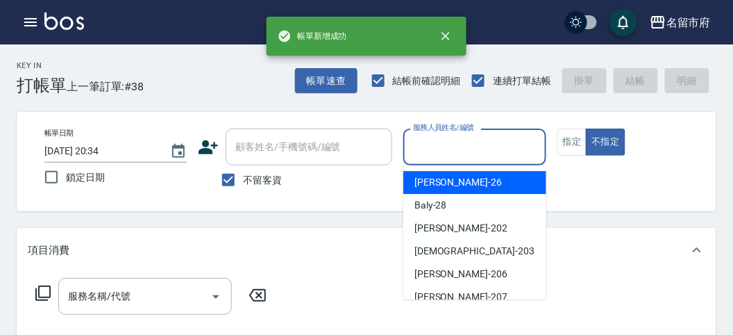
click at [474, 146] on input "服務人員姓名/編號" at bounding box center [474, 147] width 130 height 24
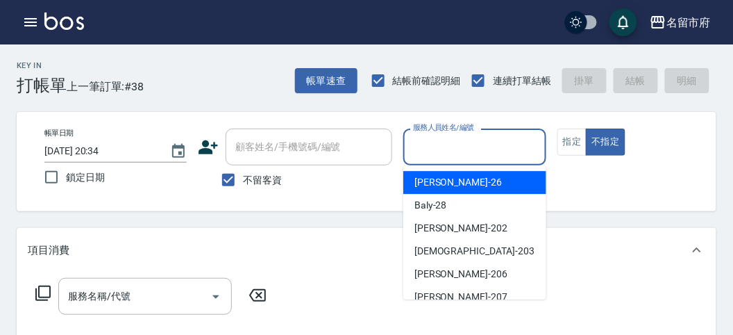
click at [477, 181] on div "[PERSON_NAME] -26" at bounding box center [474, 182] width 143 height 23
type input "[PERSON_NAME]-26"
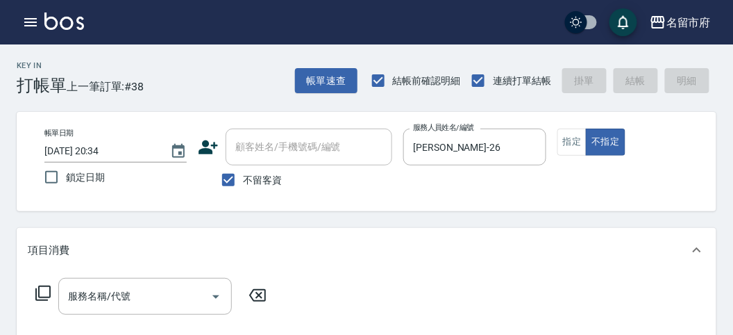
click at [40, 289] on icon at bounding box center [43, 293] width 17 height 17
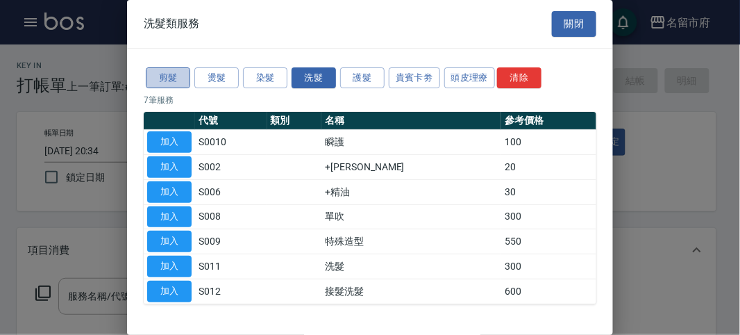
click at [174, 74] on button "剪髮" at bounding box center [168, 78] width 44 height 22
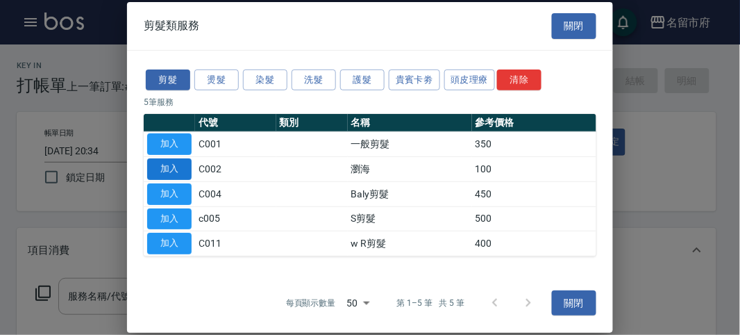
click at [178, 167] on button "加入" at bounding box center [169, 169] width 44 height 22
type input "瀏海(C002)"
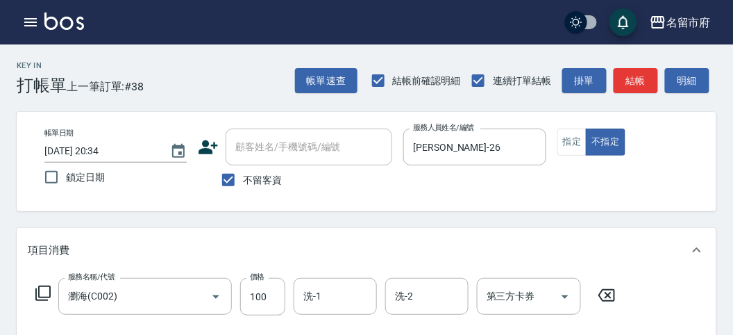
click at [42, 290] on icon at bounding box center [43, 293] width 17 height 17
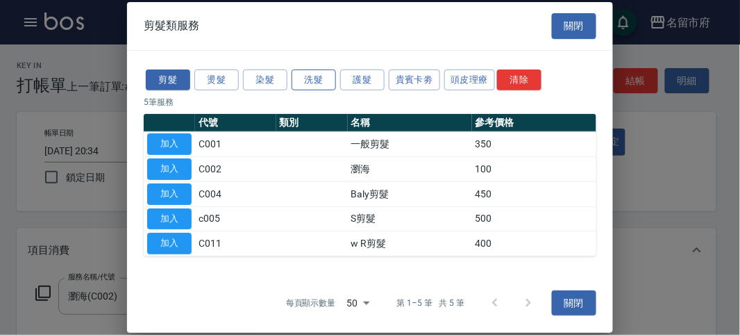
click at [314, 79] on button "洗髮" at bounding box center [313, 80] width 44 height 22
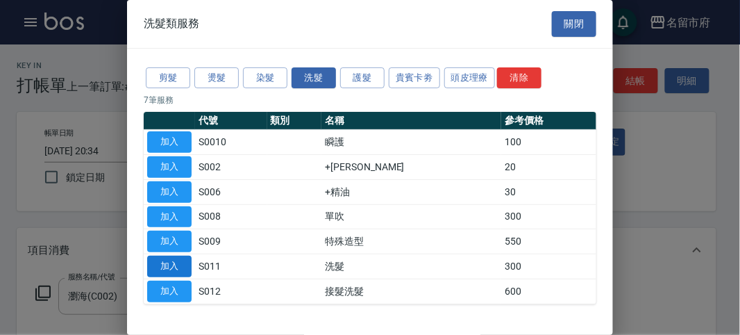
click at [176, 262] on button "加入" at bounding box center [169, 266] width 44 height 22
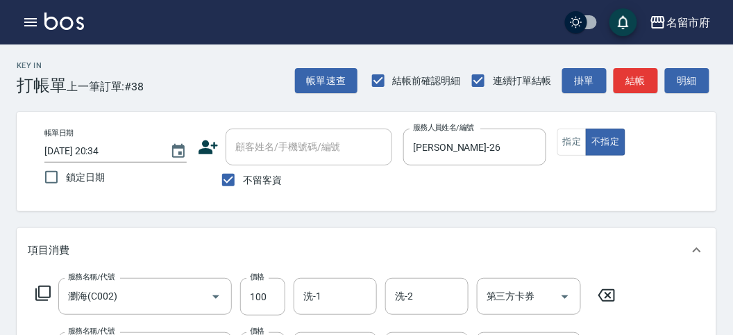
scroll to position [77, 0]
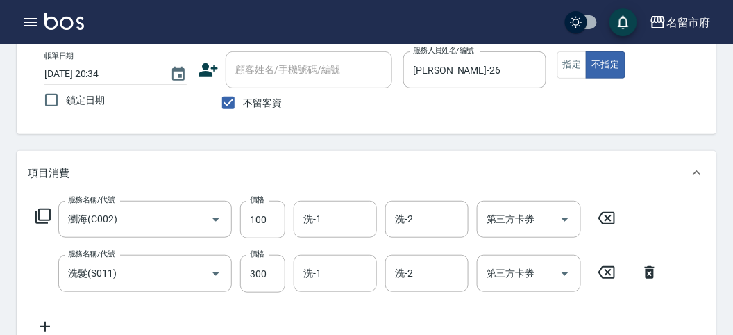
click at [42, 214] on icon at bounding box center [43, 216] width 17 height 17
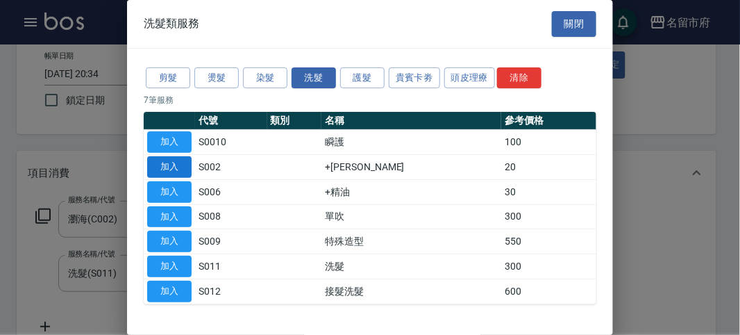
click at [186, 161] on button "加入" at bounding box center [169, 167] width 44 height 22
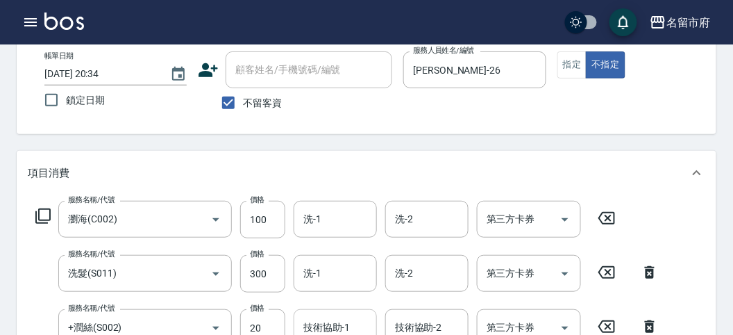
scroll to position [154, 0]
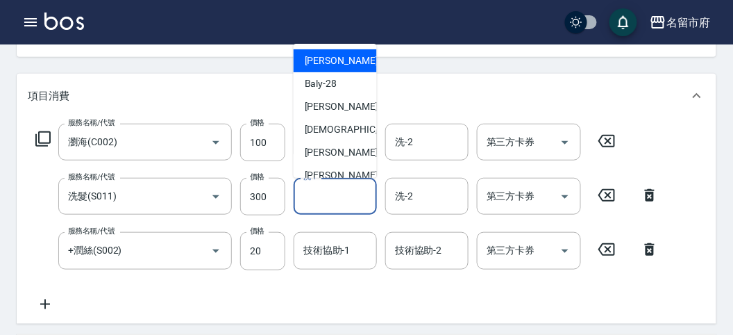
click at [330, 203] on input "洗-1" at bounding box center [335, 196] width 71 height 24
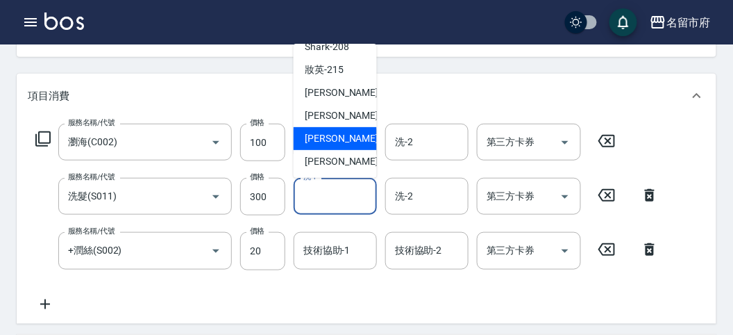
scroll to position [308, 0]
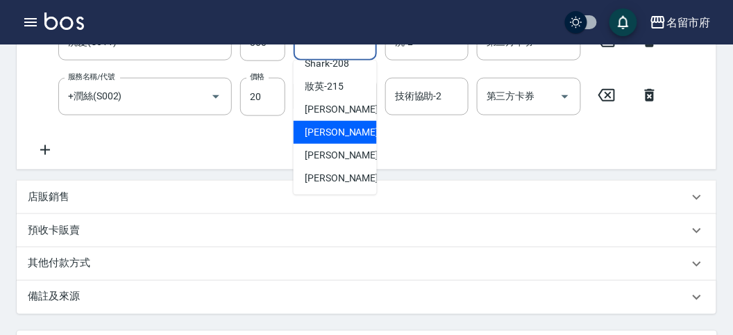
click at [348, 131] on span "Min Min -218" at bounding box center [351, 132] width 93 height 15
type input "Min Min-218"
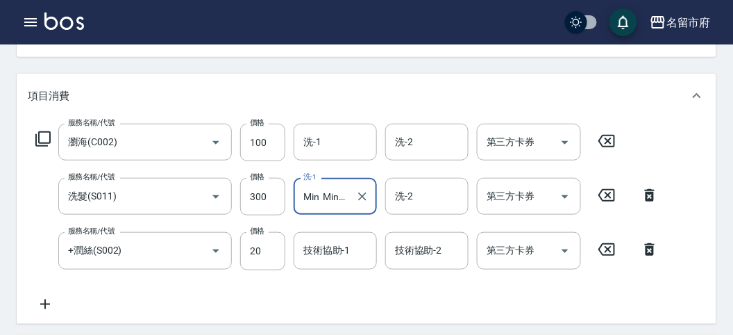
scroll to position [231, 0]
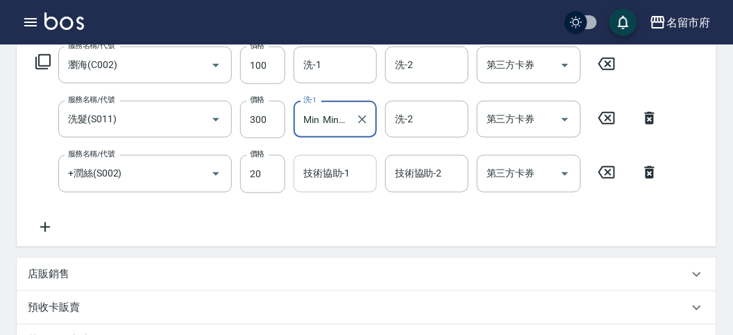
click at [319, 168] on input "技術協助-1" at bounding box center [335, 173] width 71 height 24
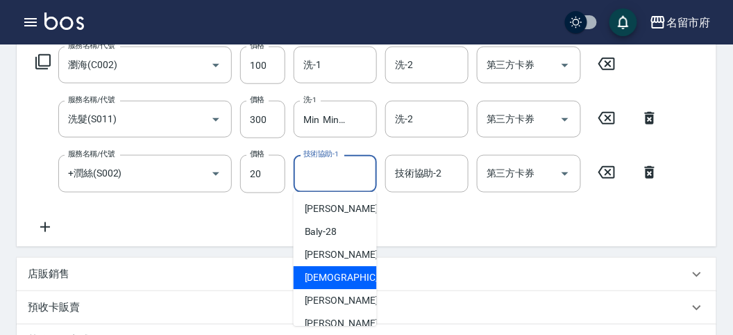
scroll to position [151, 0]
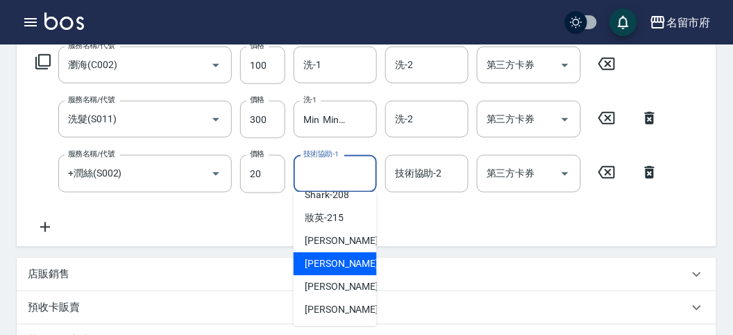
click at [344, 261] on span "Min Min -218" at bounding box center [351, 263] width 93 height 15
type input "Min Min-218"
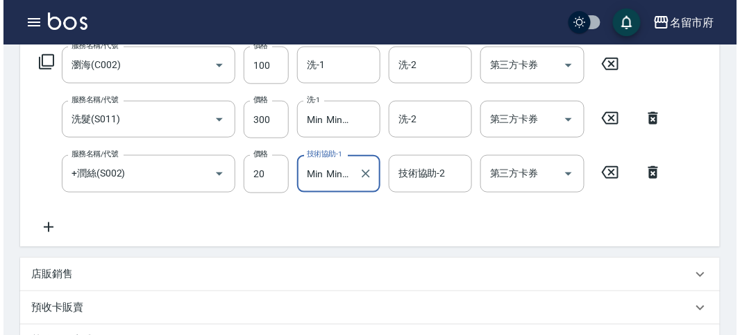
scroll to position [514, 0]
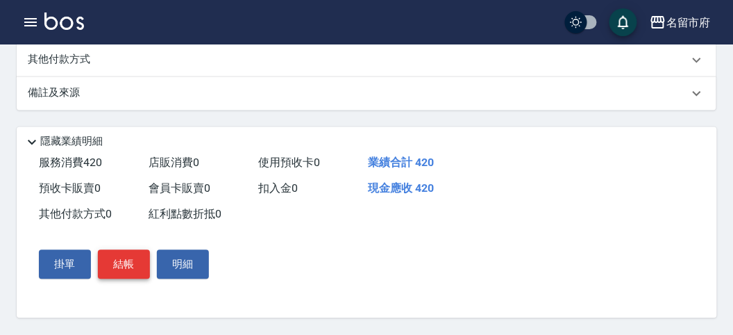
click at [135, 260] on button "結帳" at bounding box center [124, 264] width 52 height 29
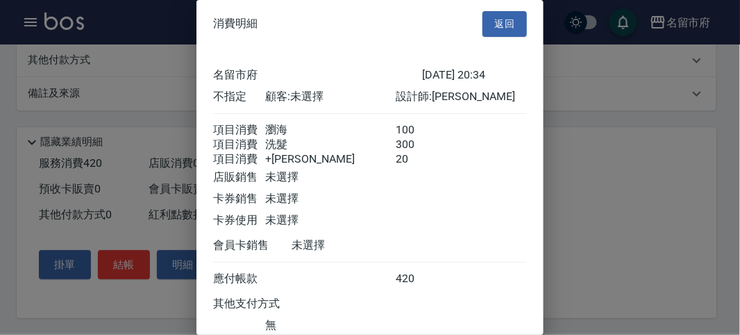
scroll to position [108, 0]
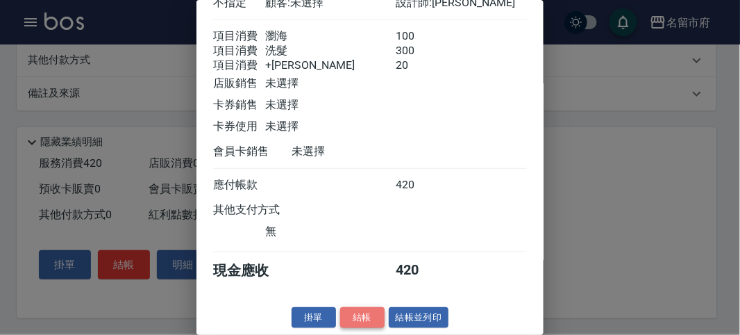
click at [354, 316] on button "結帳" at bounding box center [362, 318] width 44 height 22
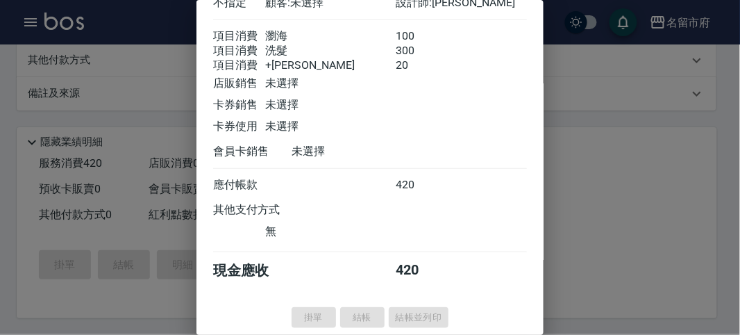
type input "[DATE] 20:35"
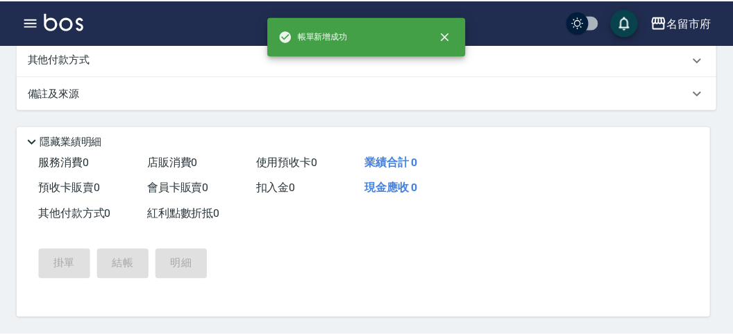
scroll to position [0, 0]
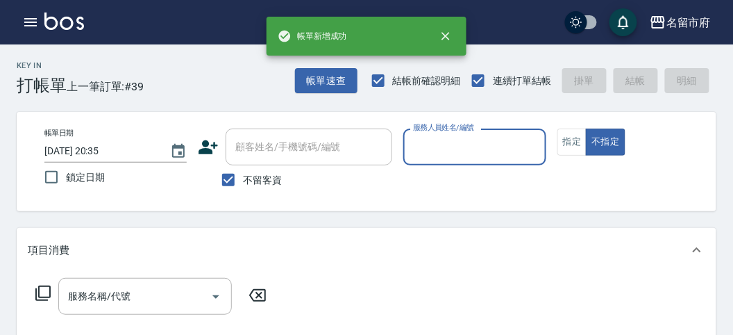
click at [457, 142] on input "服務人員姓名/編號" at bounding box center [474, 147] width 130 height 24
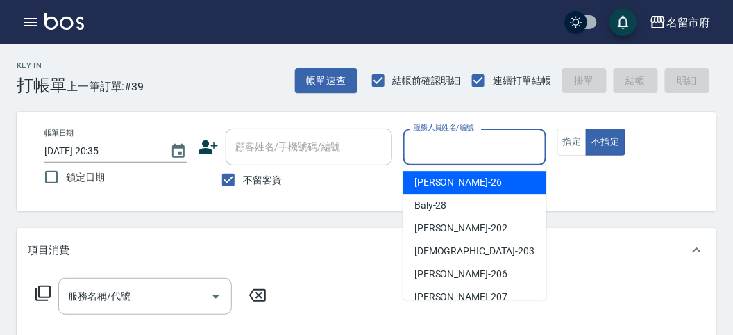
click at [462, 178] on div "[PERSON_NAME] -26" at bounding box center [474, 182] width 143 height 23
type input "[PERSON_NAME]-26"
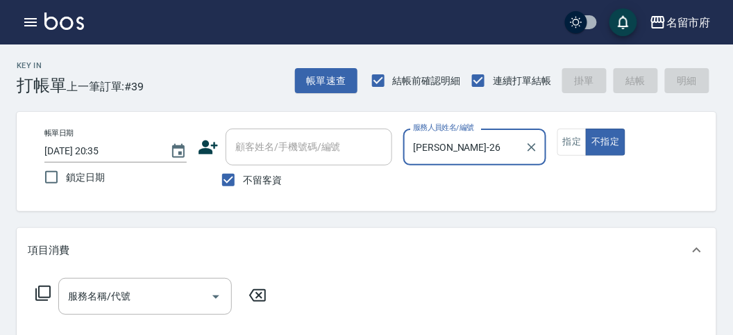
click at [46, 292] on icon at bounding box center [43, 293] width 17 height 17
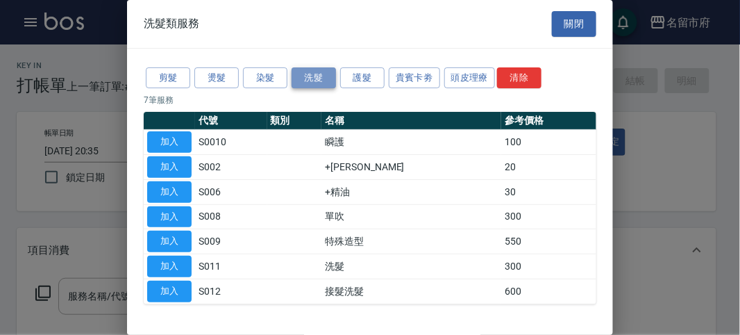
click at [310, 74] on button "洗髮" at bounding box center [313, 78] width 44 height 22
click at [175, 258] on button "加入" at bounding box center [169, 266] width 44 height 22
type input "洗髮(S011)"
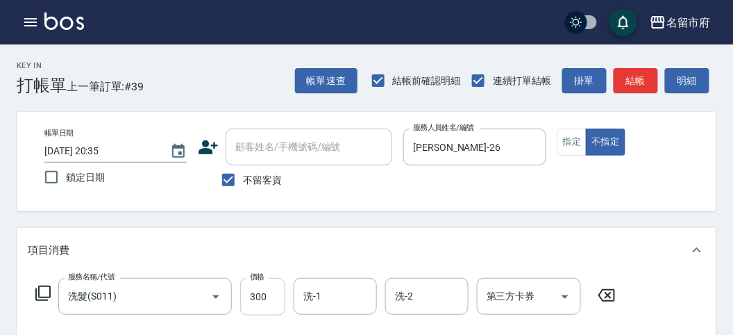
click at [271, 297] on input "300" at bounding box center [262, 296] width 45 height 37
type input "400"
click at [339, 302] on input "洗-1" at bounding box center [335, 296] width 71 height 24
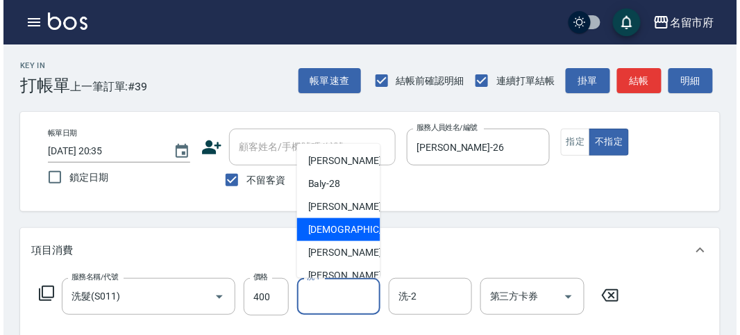
scroll to position [151, 0]
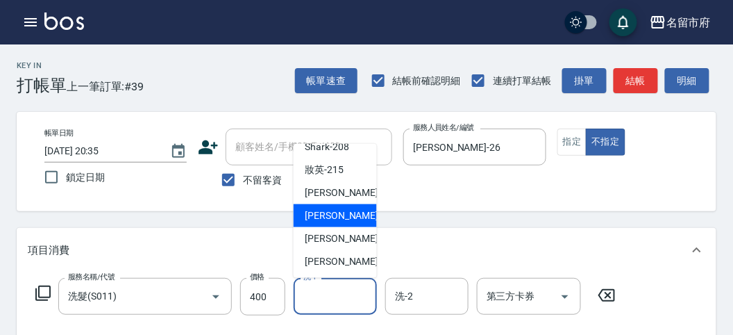
click at [348, 219] on span "Min Min -218" at bounding box center [351, 215] width 93 height 15
type input "Min Min-218"
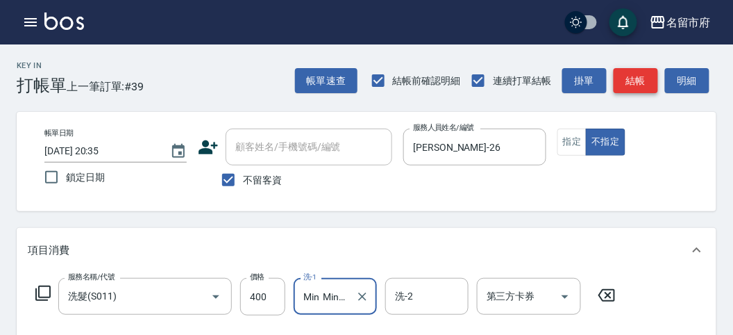
click at [652, 70] on button "結帳" at bounding box center [636, 81] width 44 height 26
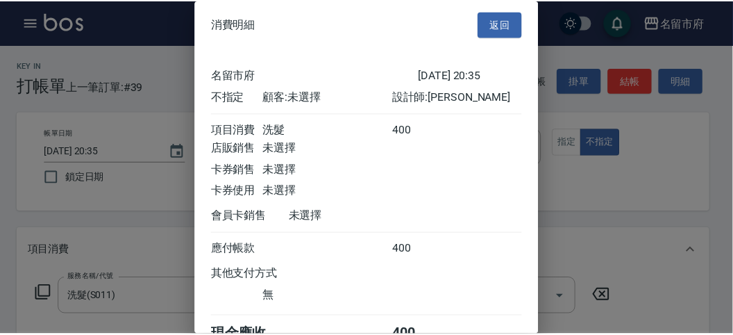
scroll to position [77, 0]
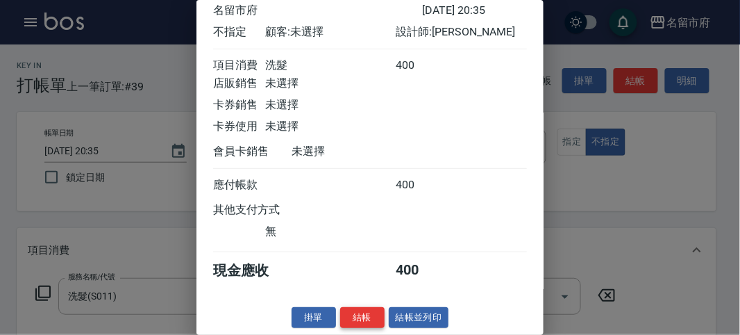
click at [357, 314] on button "結帳" at bounding box center [362, 318] width 44 height 22
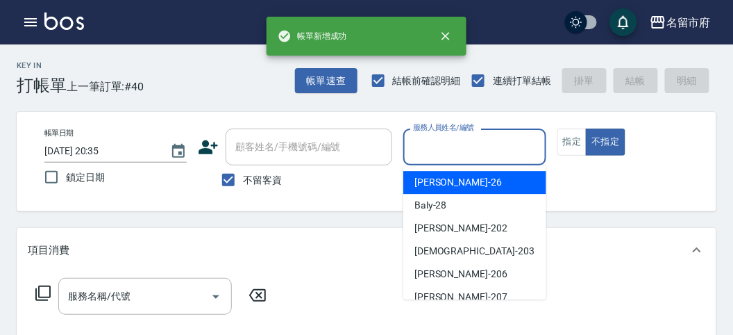
click at [432, 142] on input "服務人員姓名/編號" at bounding box center [474, 147] width 130 height 24
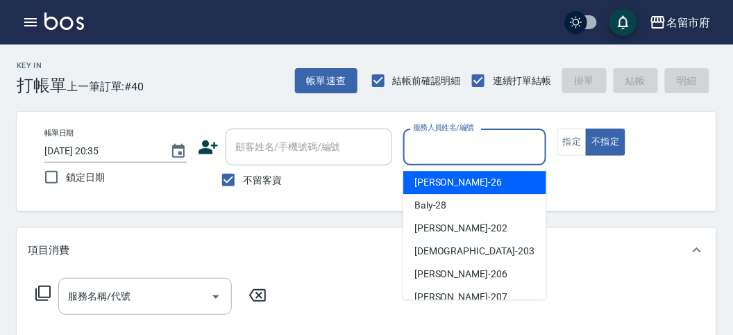
click at [450, 178] on div "[PERSON_NAME] -26" at bounding box center [474, 182] width 143 height 23
type input "[PERSON_NAME]-26"
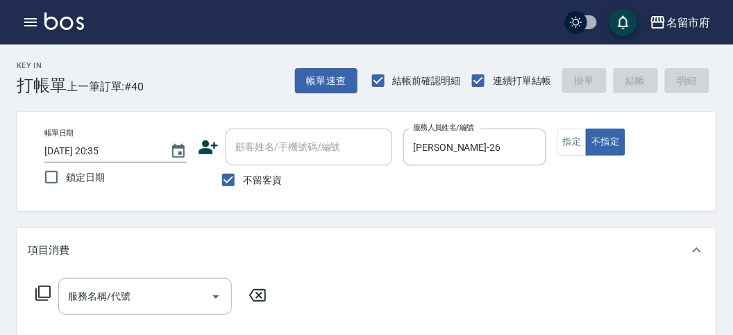
click at [51, 295] on icon at bounding box center [43, 293] width 17 height 17
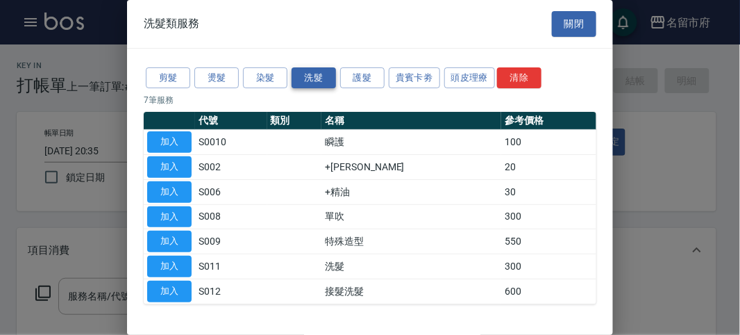
click at [314, 78] on button "洗髮" at bounding box center [313, 78] width 44 height 22
click at [169, 255] on button "加入" at bounding box center [169, 266] width 44 height 22
type input "洗髮(S011)"
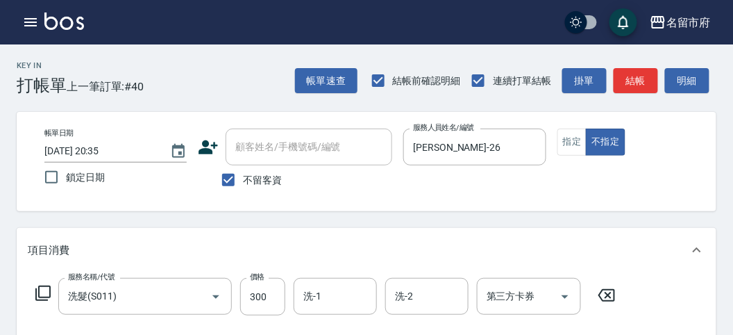
click at [43, 285] on icon at bounding box center [43, 293] width 17 height 17
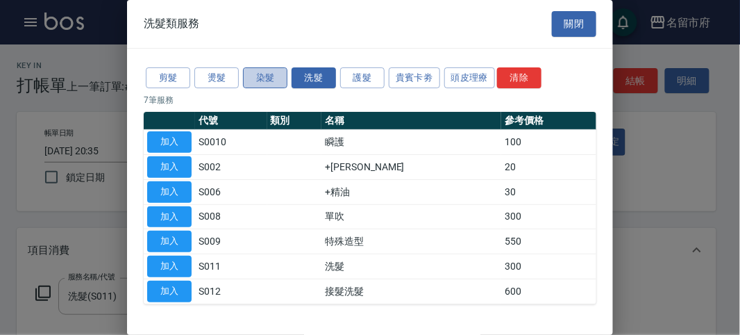
click at [285, 71] on button "染髮" at bounding box center [265, 78] width 44 height 22
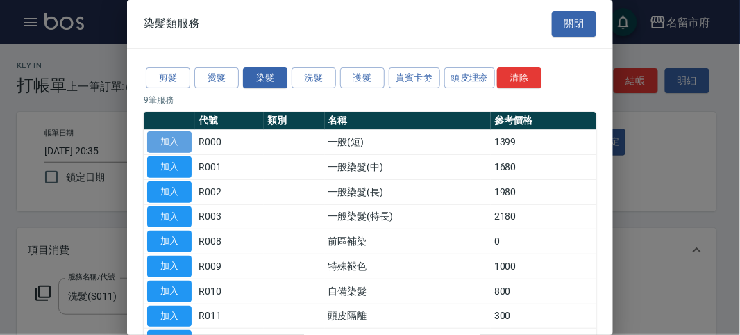
click at [178, 139] on button "加入" at bounding box center [169, 142] width 44 height 22
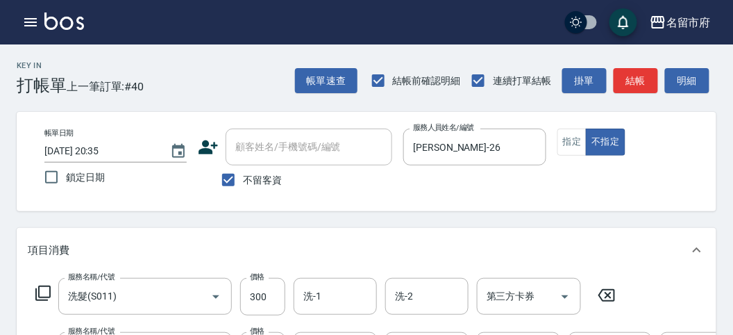
click at [46, 287] on icon at bounding box center [43, 293] width 17 height 17
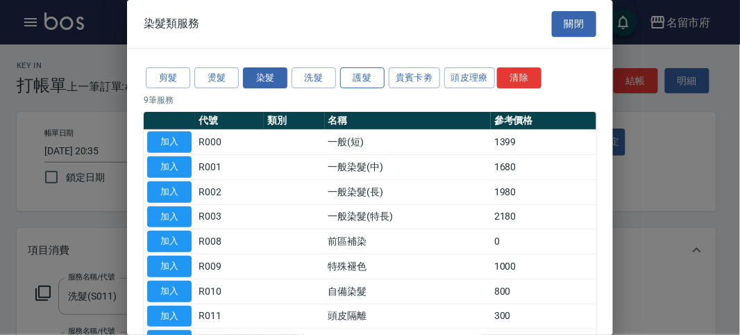
click at [359, 78] on button "護髮" at bounding box center [362, 78] width 44 height 22
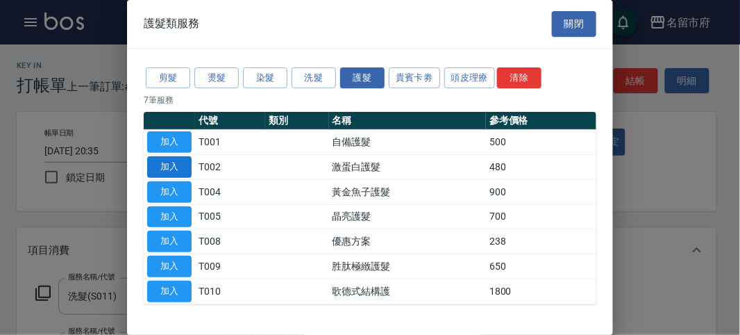
click at [181, 167] on button "加入" at bounding box center [169, 167] width 44 height 22
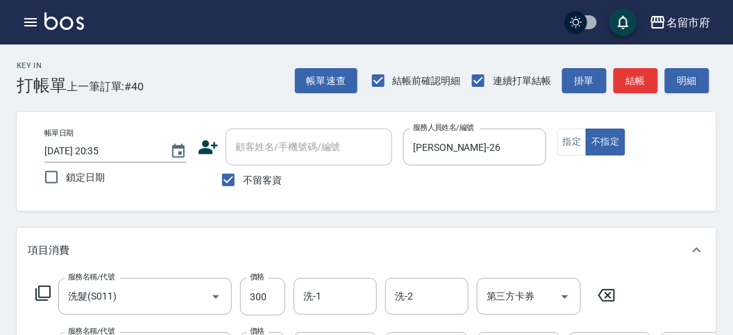
click at [45, 285] on icon at bounding box center [42, 292] width 15 height 15
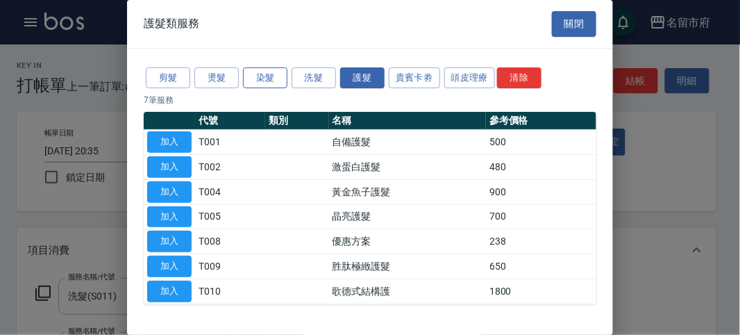
click at [269, 77] on button "染髮" at bounding box center [265, 78] width 44 height 22
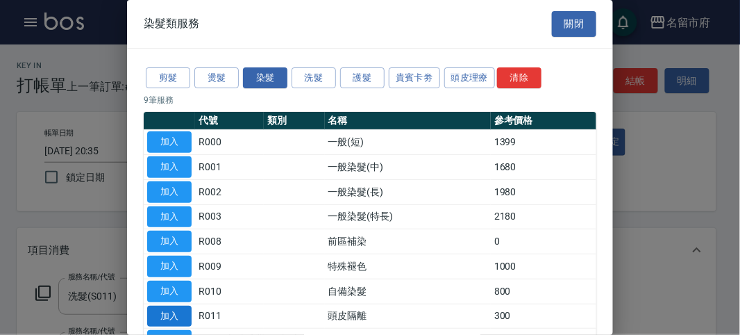
click at [171, 308] on button "加入" at bounding box center [169, 316] width 44 height 22
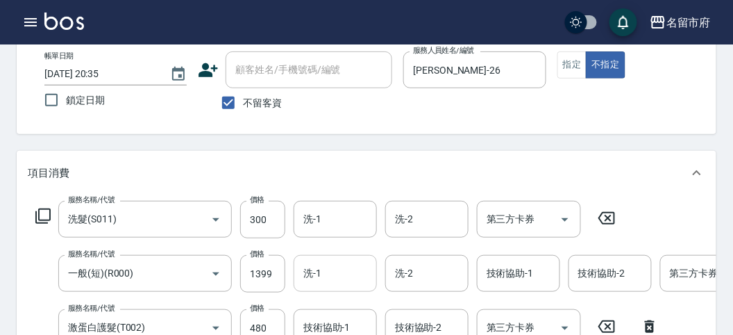
scroll to position [154, 0]
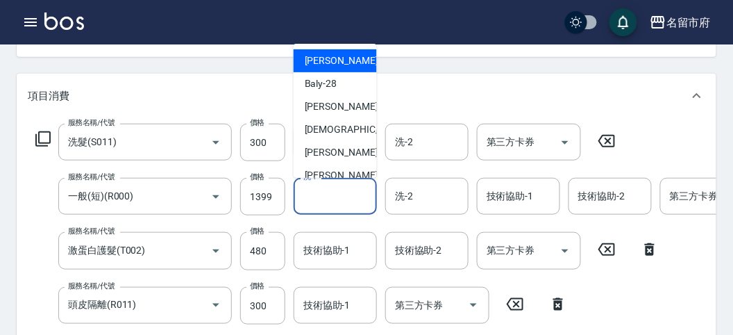
click at [329, 203] on input "洗-1" at bounding box center [335, 196] width 71 height 24
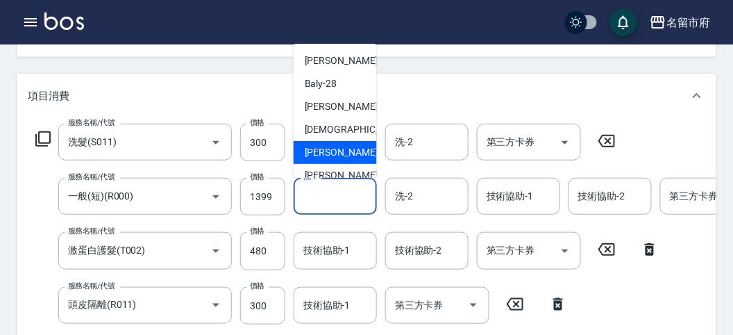
scroll to position [151, 0]
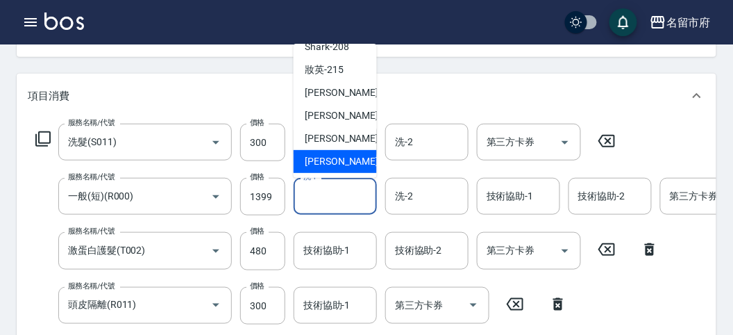
click at [351, 162] on span "[PERSON_NAME] -222" at bounding box center [351, 161] width 93 height 15
type input "[PERSON_NAME]-222"
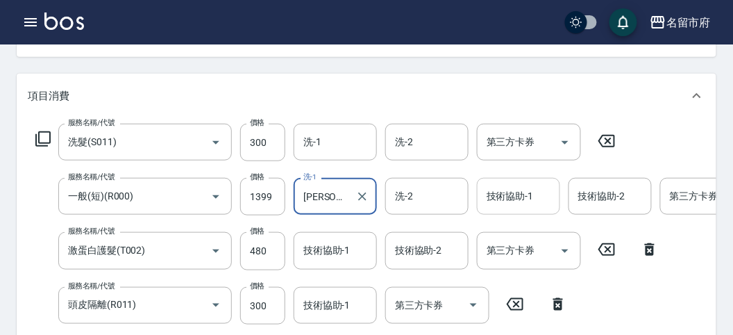
click at [493, 201] on input "技術協助-1" at bounding box center [518, 196] width 71 height 24
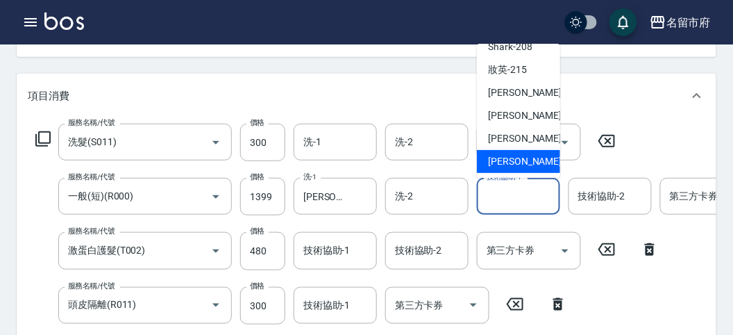
click at [516, 160] on span "[PERSON_NAME] -222" at bounding box center [534, 161] width 93 height 15
type input "[PERSON_NAME]-222"
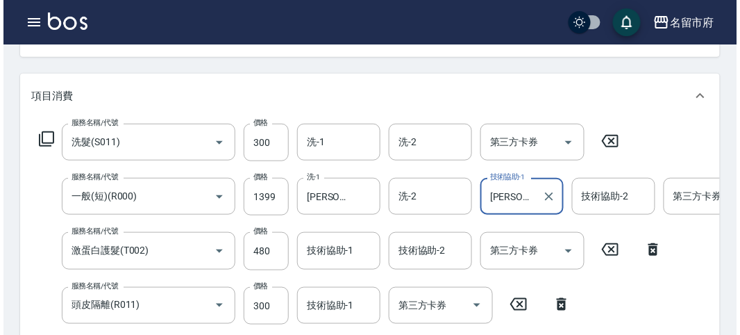
scroll to position [582, 0]
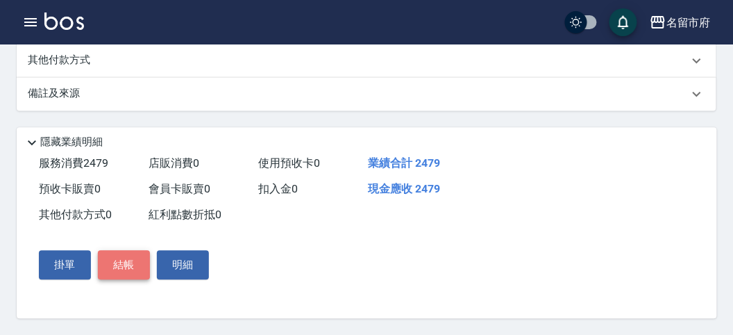
click at [117, 261] on button "結帳" at bounding box center [124, 264] width 52 height 29
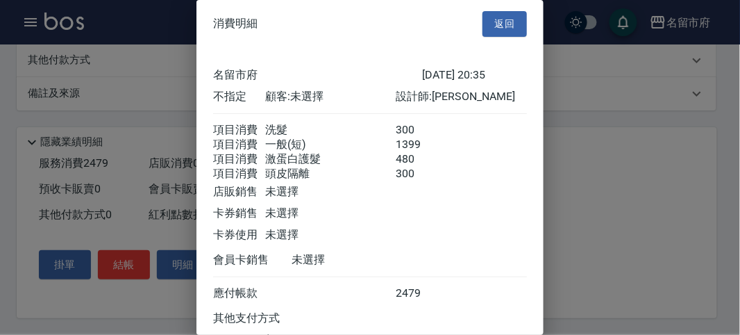
scroll to position [124, 0]
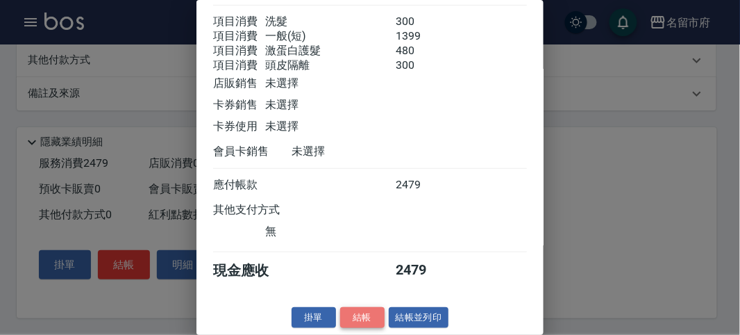
click at [363, 314] on button "結帳" at bounding box center [362, 318] width 44 height 22
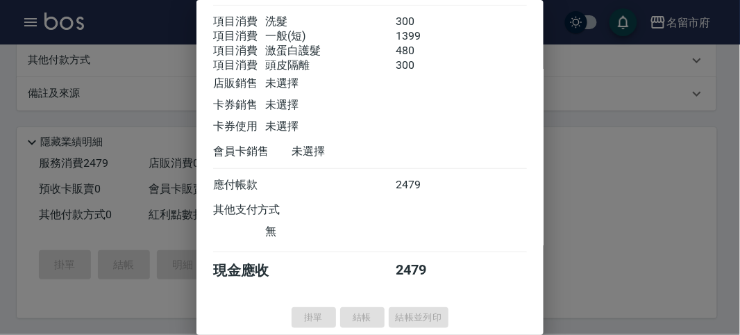
type input "[DATE] 20:36"
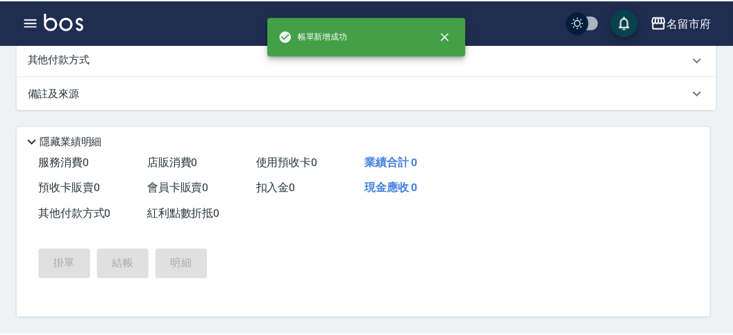
scroll to position [0, 0]
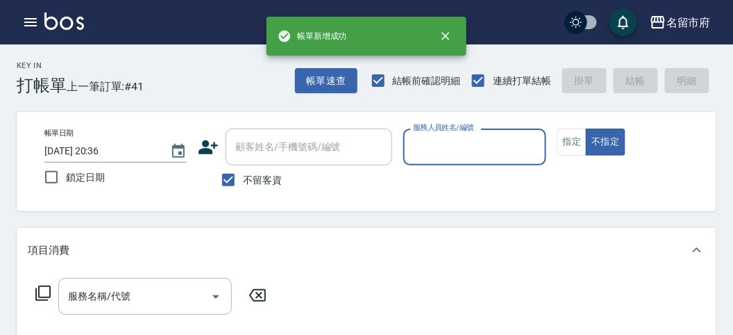
click at [28, 17] on icon "button" at bounding box center [30, 22] width 17 height 17
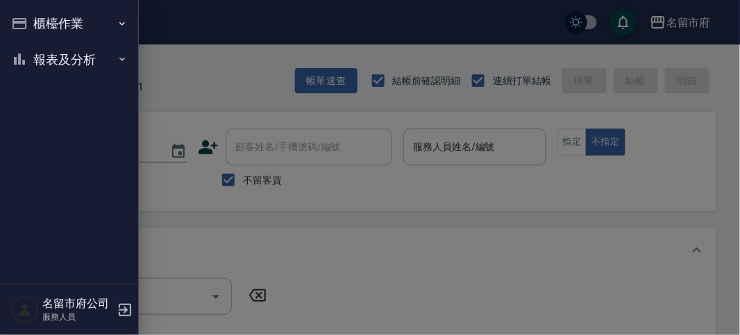
click at [33, 21] on button "櫃檯作業" at bounding box center [70, 24] width 128 height 36
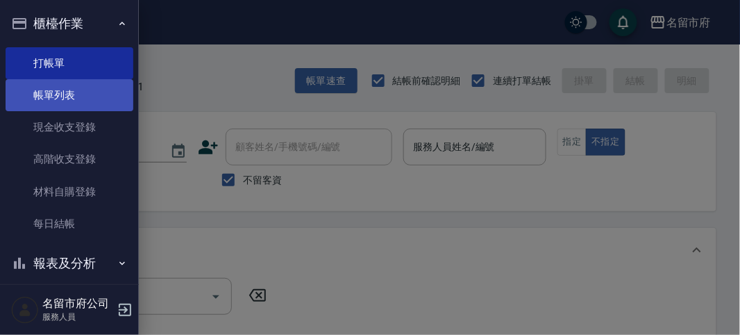
click at [74, 94] on link "帳單列表" at bounding box center [70, 95] width 128 height 32
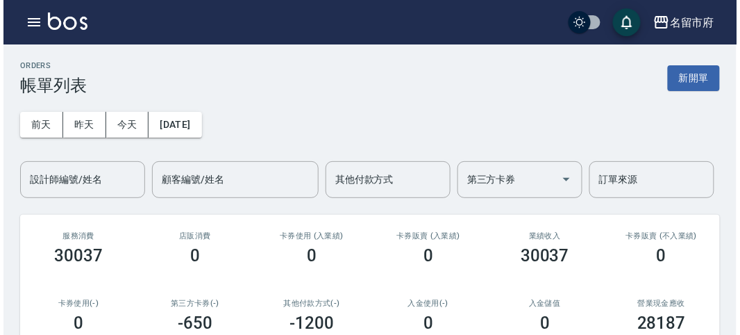
scroll to position [308, 0]
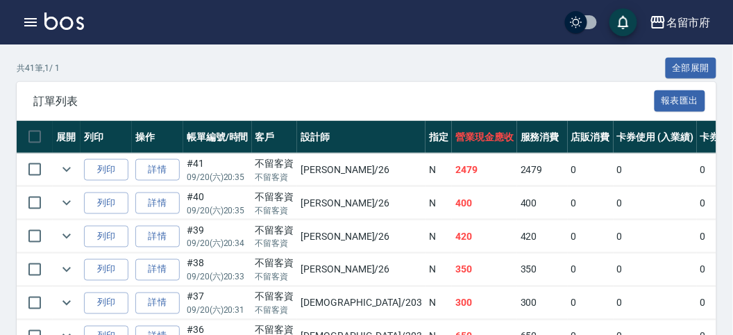
click at [259, 74] on div "共 41 筆, 1 / 1 全部展開" at bounding box center [367, 69] width 700 height 22
click at [33, 19] on icon "button" at bounding box center [30, 22] width 17 height 17
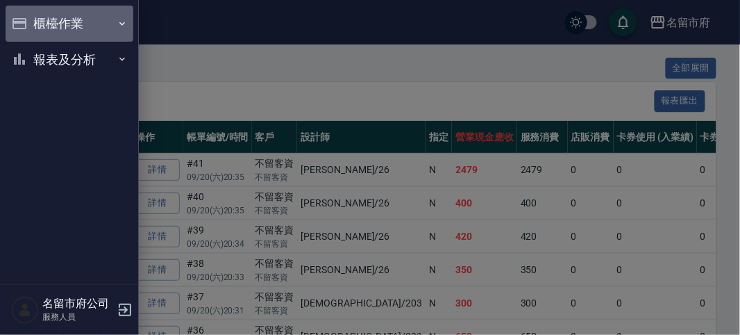
click at [36, 22] on button "櫃檯作業" at bounding box center [70, 24] width 128 height 36
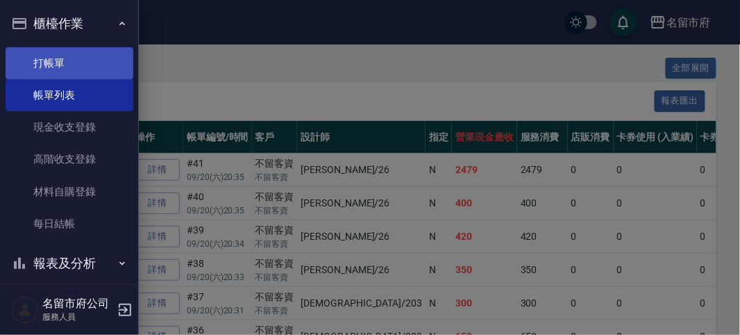
click at [76, 65] on link "打帳單" at bounding box center [70, 63] width 128 height 32
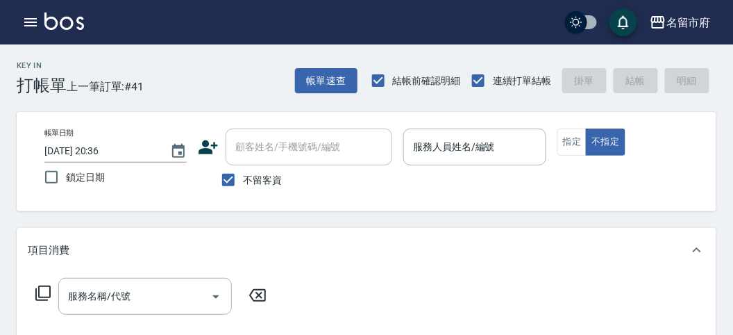
click at [309, 258] on div "項目消費" at bounding box center [367, 250] width 700 height 44
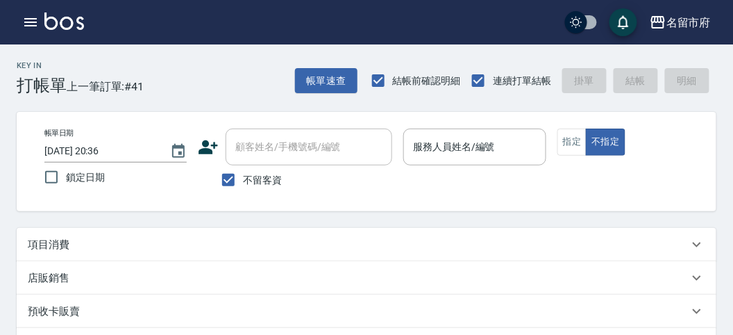
drag, startPoint x: 174, startPoint y: 75, endPoint x: 187, endPoint y: 3, distance: 73.4
click at [174, 75] on div "Key In 打帳單 上一筆訂單:#41 帳單速查 結帳前確認明細 連續打單結帳 掛單 結帳 明細" at bounding box center [358, 69] width 716 height 51
